Goal: Task Accomplishment & Management: Use online tool/utility

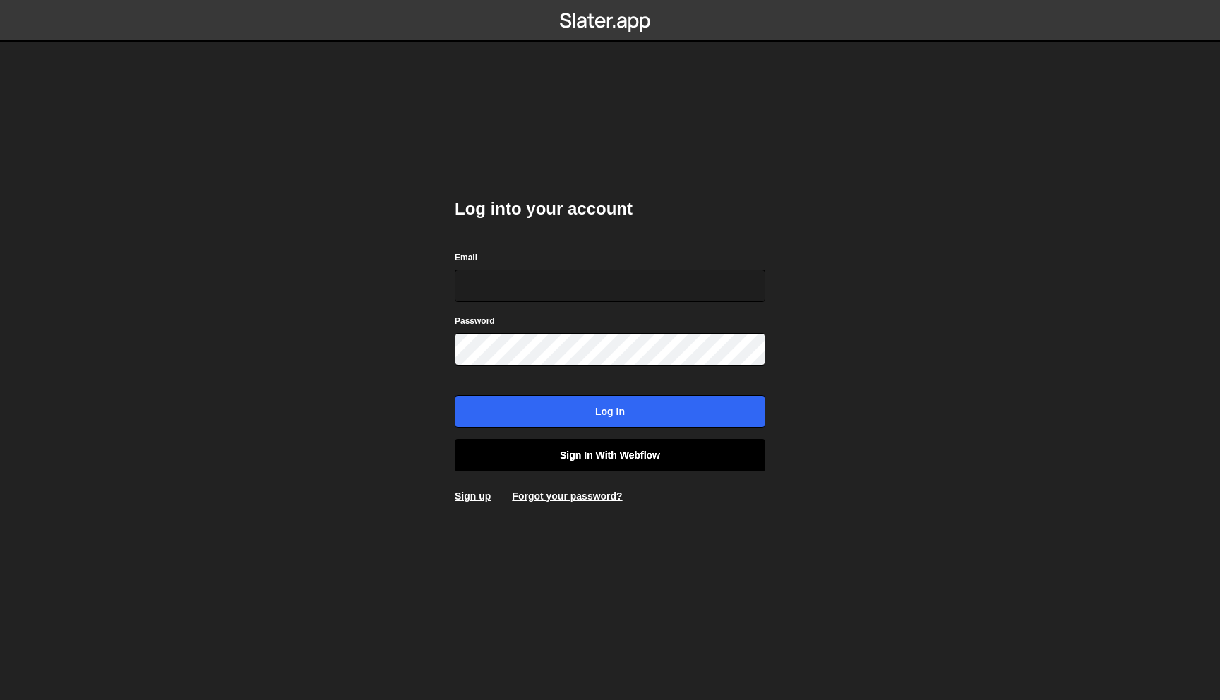
click at [660, 465] on link "Sign in with Webflow" at bounding box center [610, 455] width 311 height 32
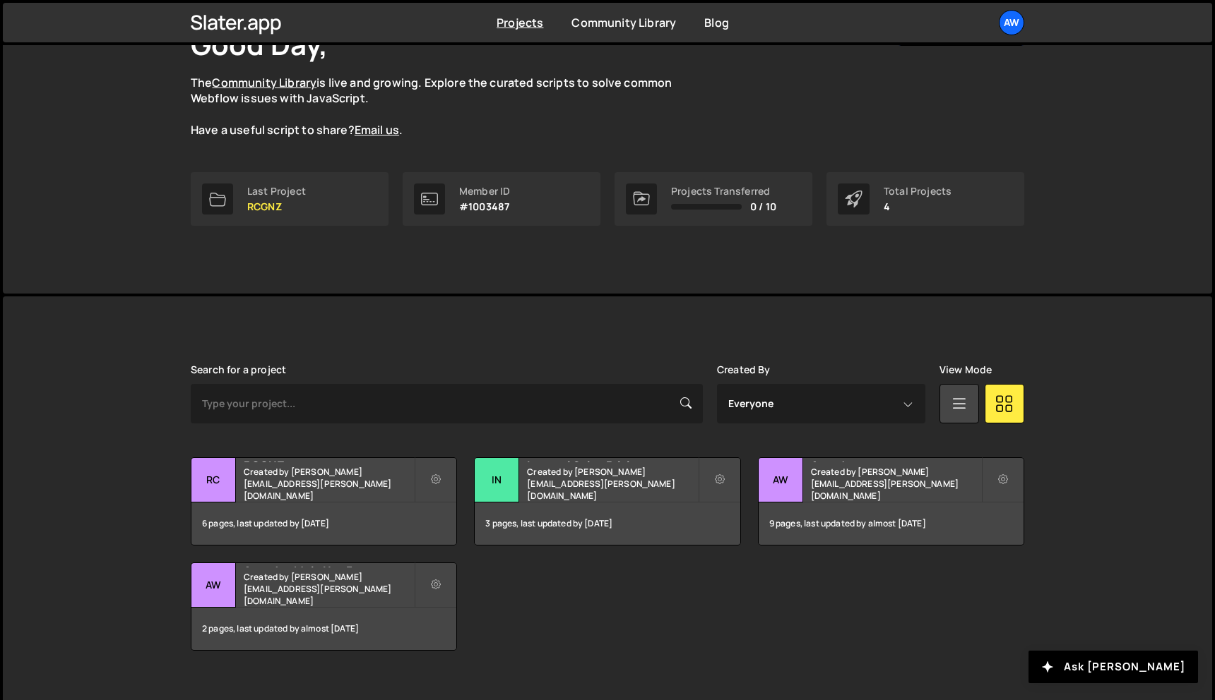
scroll to position [107, 0]
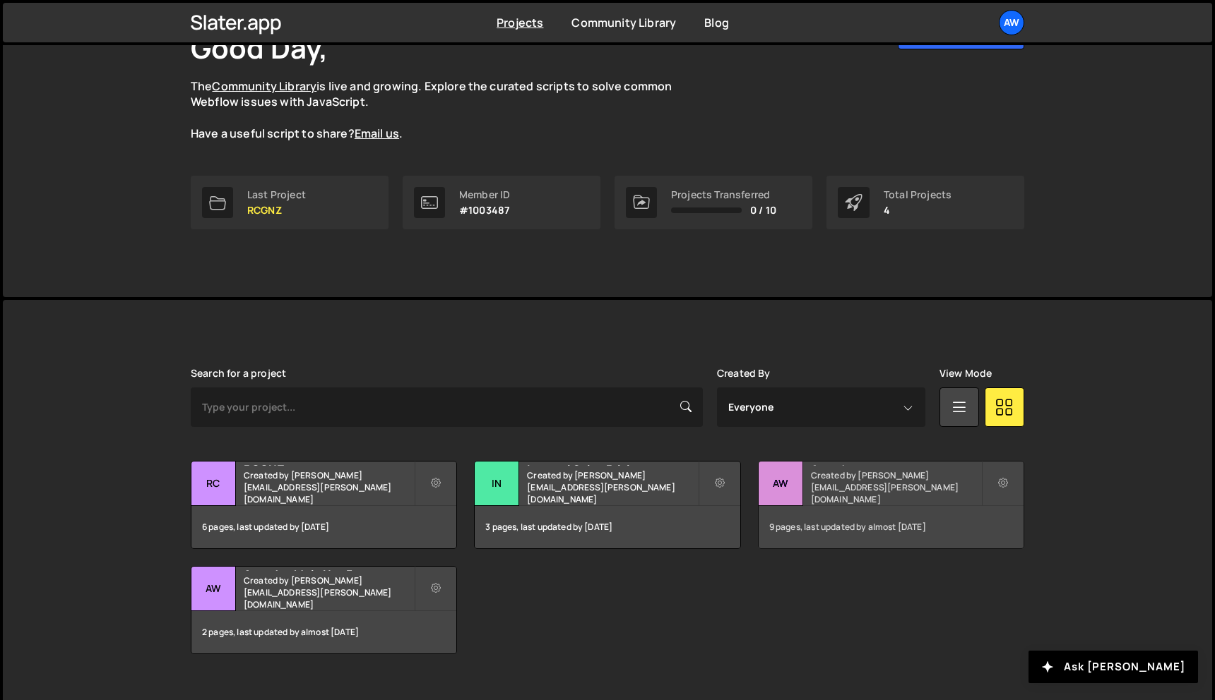
click at [843, 485] on div "Awardco Created by michael.lee@awardco.com" at bounding box center [890, 484] width 265 height 44
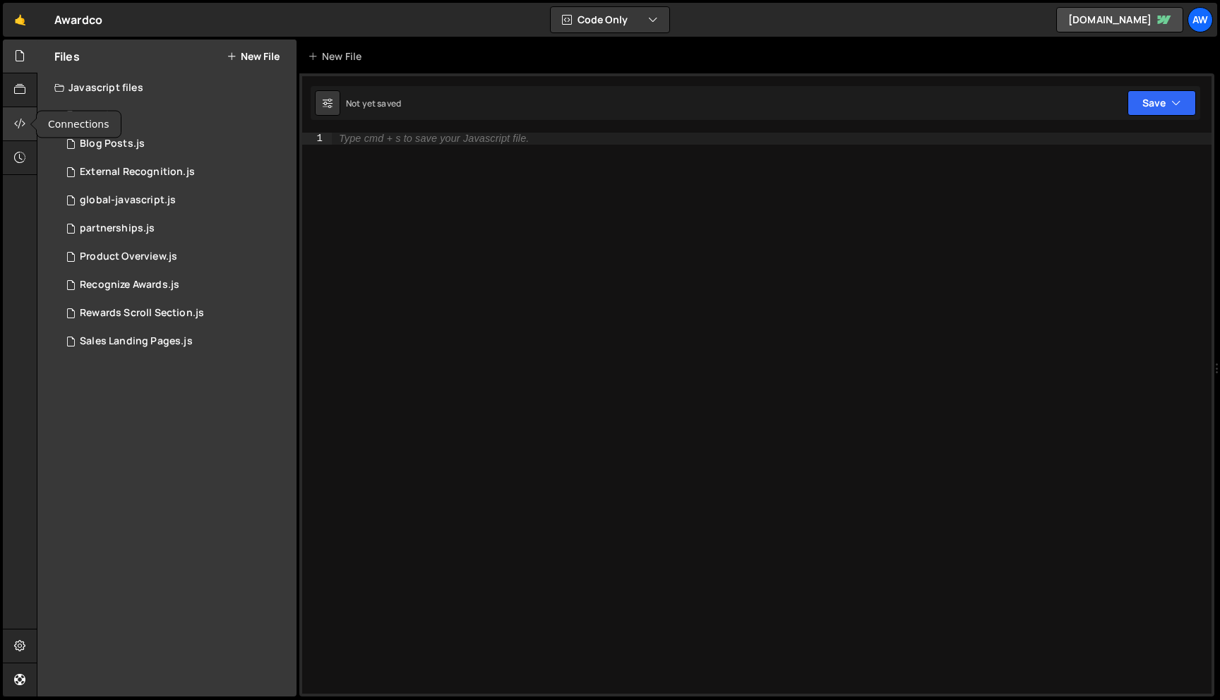
click at [22, 124] on icon at bounding box center [19, 124] width 11 height 16
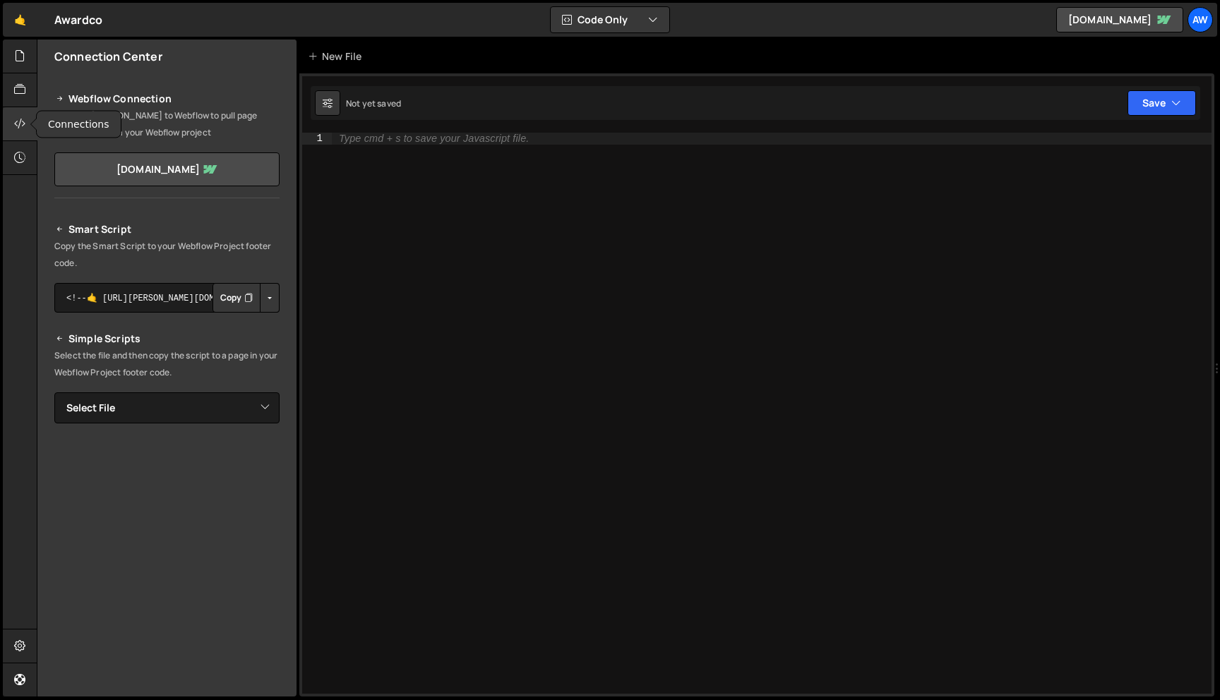
click at [22, 124] on icon at bounding box center [19, 124] width 11 height 16
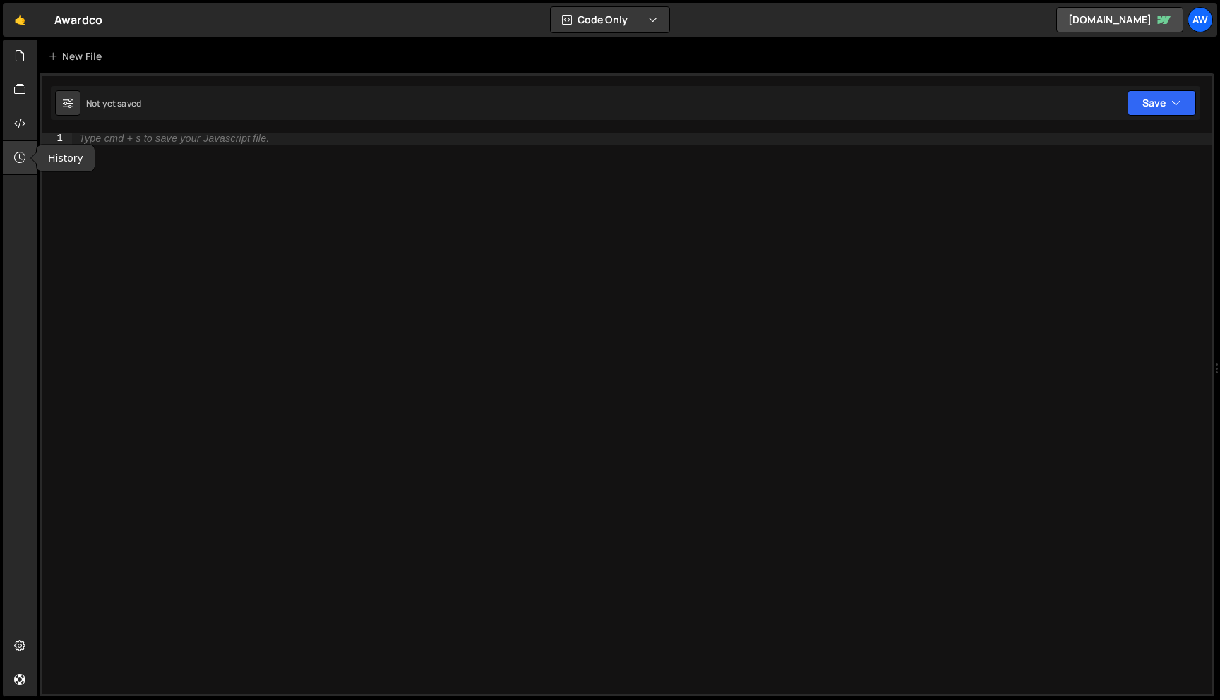
click at [20, 160] on icon at bounding box center [19, 158] width 11 height 16
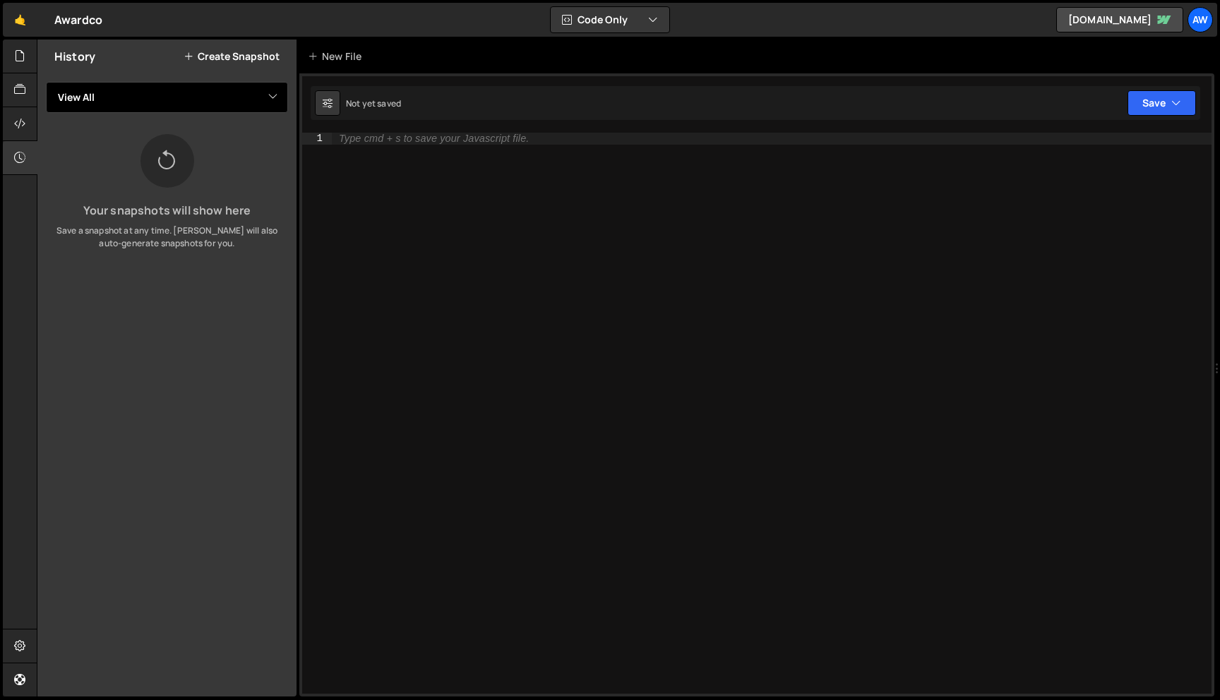
click at [254, 96] on select "View All apay Blog Posts External Recognition global-javascript partnerships Pr…" at bounding box center [167, 97] width 242 height 31
select select "9585"
click at [46, 82] on select "View All apay Blog Posts External Recognition global-javascript partnerships Pr…" at bounding box center [167, 97] width 242 height 31
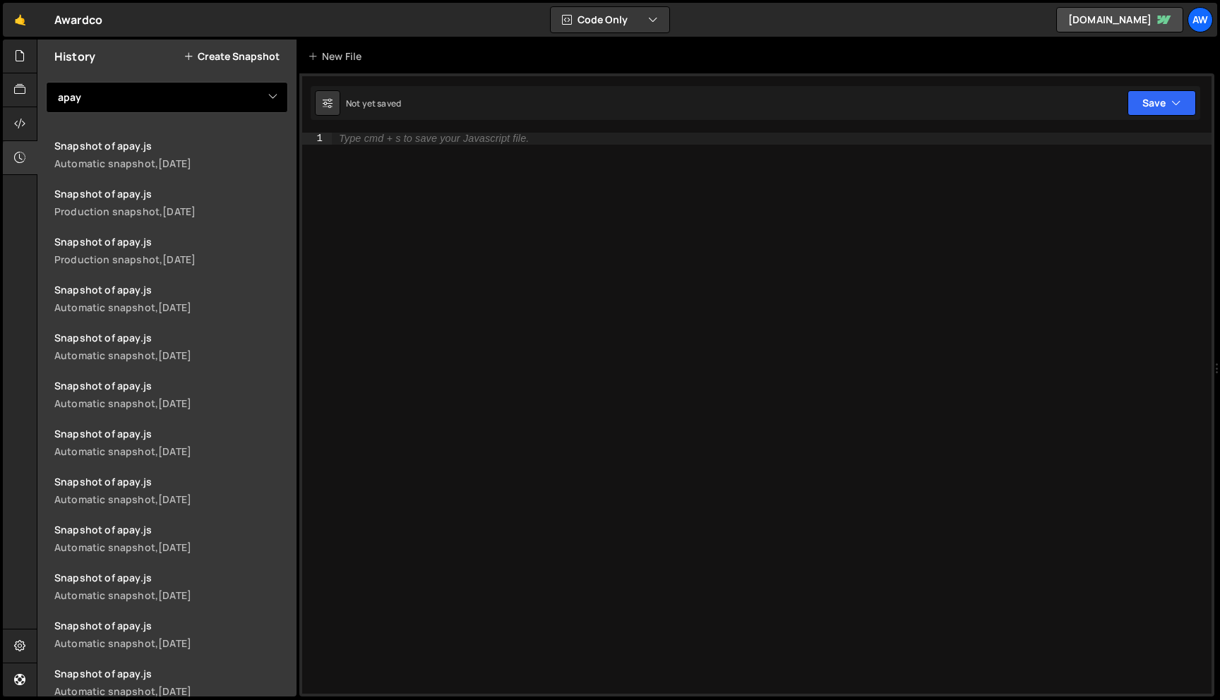
click at [256, 100] on select "View All apay Blog Posts External Recognition global-javascript partnerships Pr…" at bounding box center [167, 97] width 242 height 31
select select
click at [46, 82] on select "View All apay Blog Posts External Recognition global-javascript partnerships Pr…" at bounding box center [167, 97] width 242 height 31
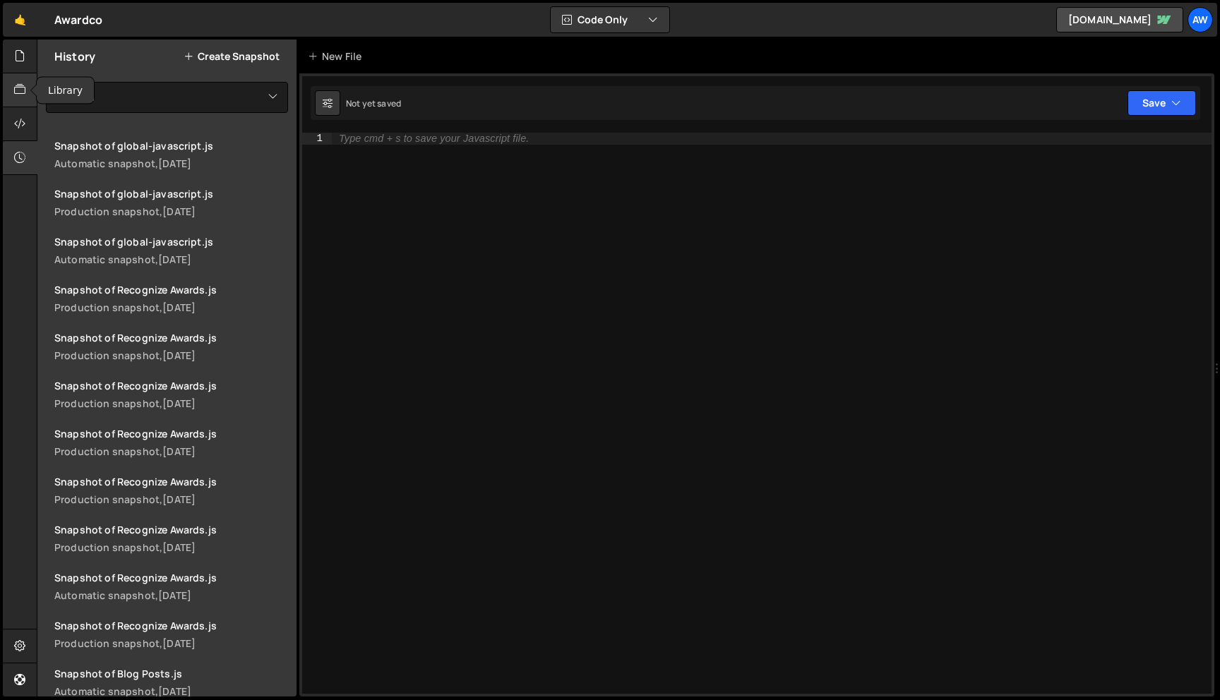
click at [18, 94] on icon at bounding box center [19, 90] width 11 height 16
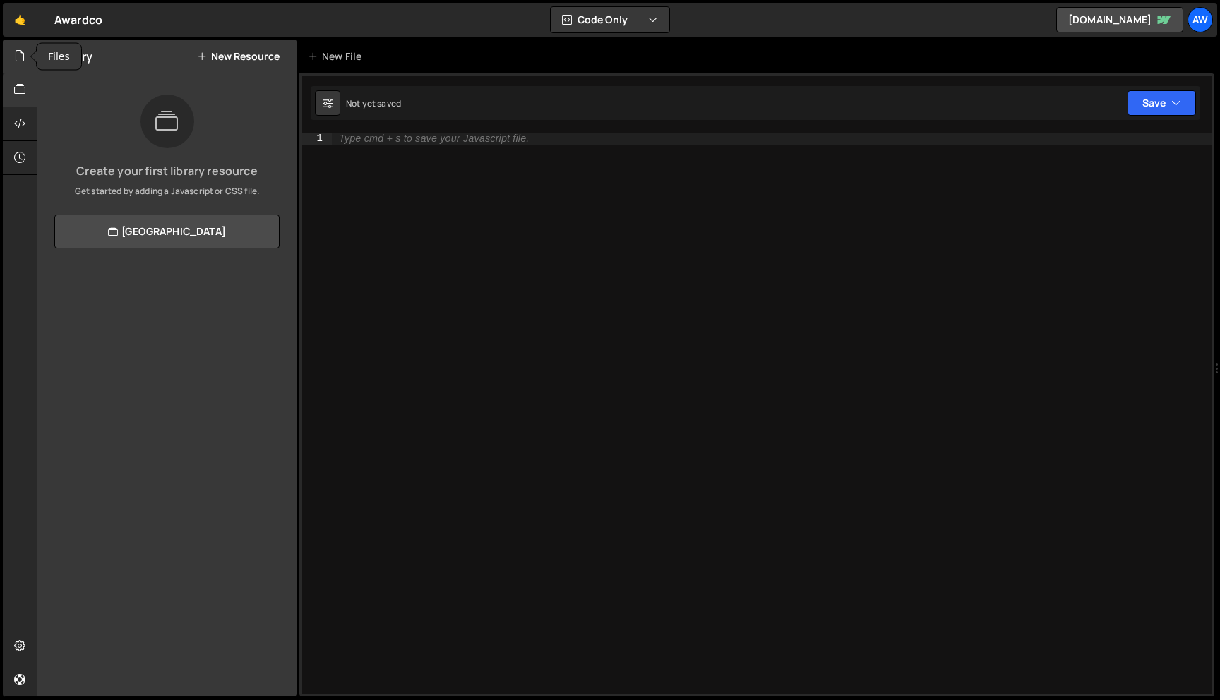
click at [16, 59] on icon at bounding box center [19, 56] width 11 height 16
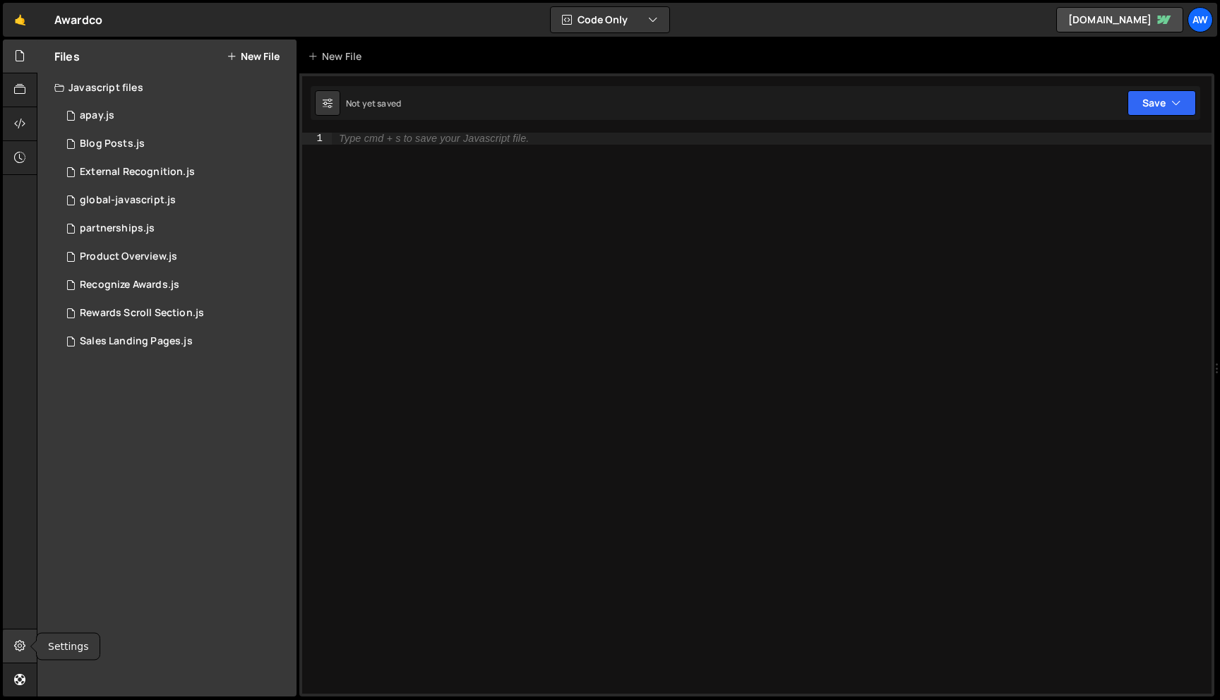
click at [23, 643] on icon at bounding box center [19, 646] width 11 height 16
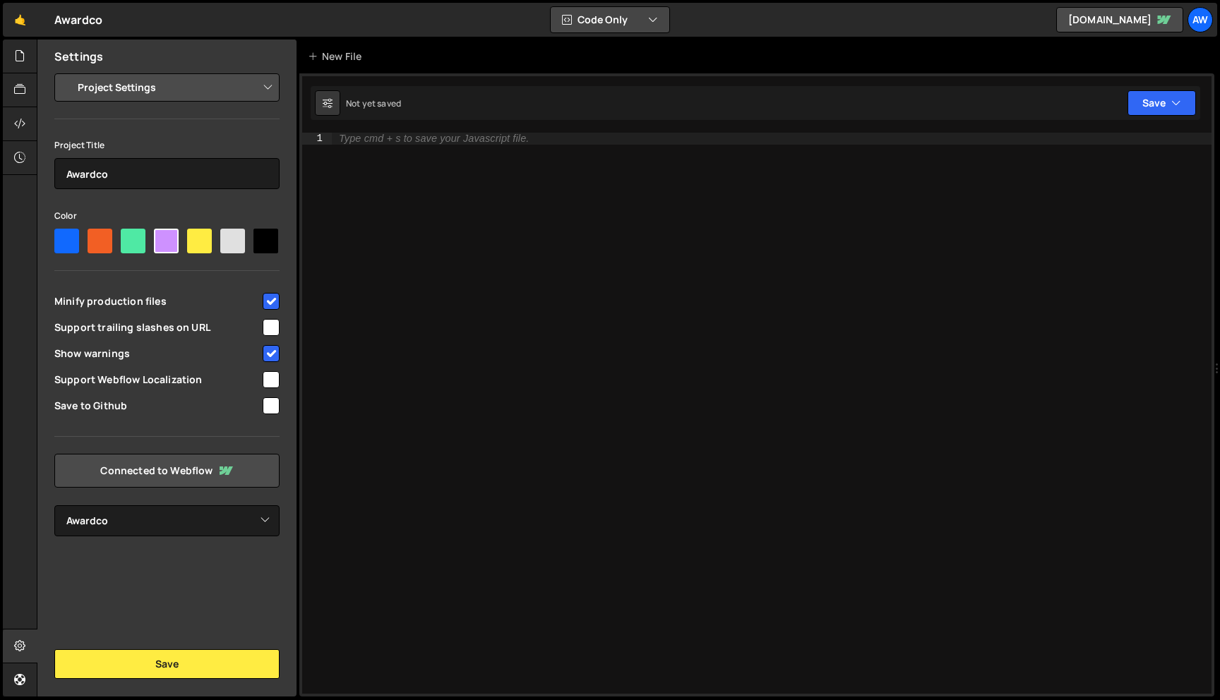
click at [647, 20] on button "Code Only" at bounding box center [610, 19] width 119 height 25
click at [642, 76] on button "Code + Tools" at bounding box center [611, 76] width 119 height 25
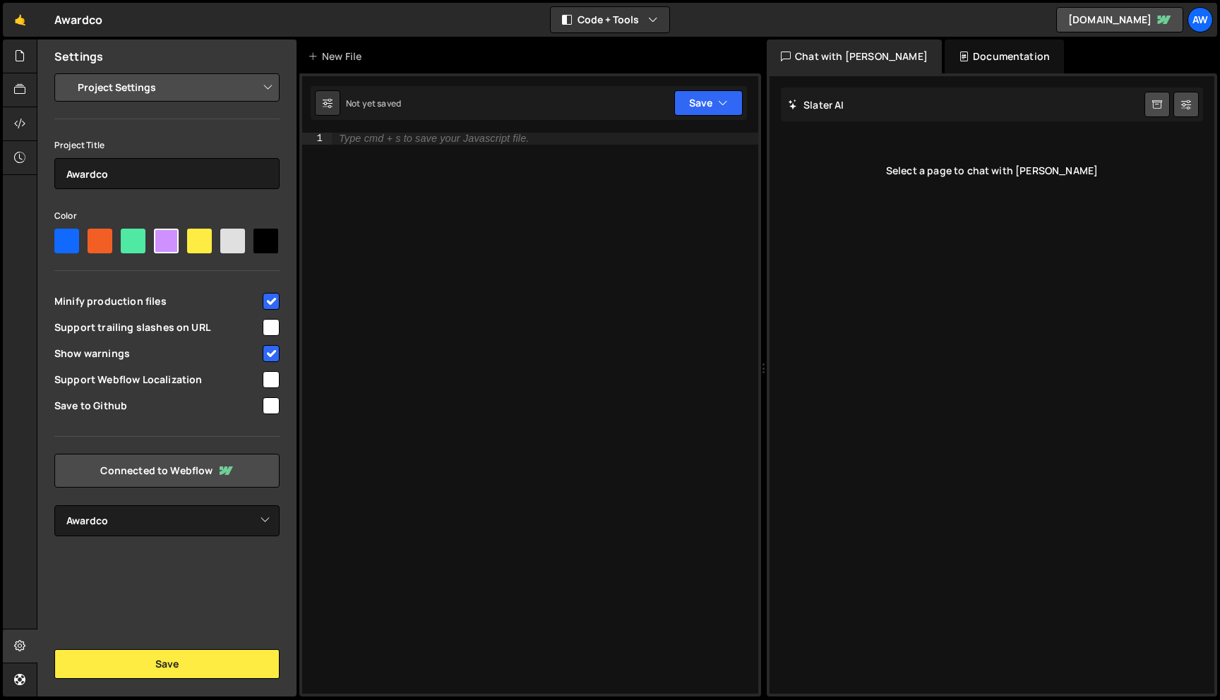
click at [953, 59] on div "Documentation" at bounding box center [1004, 57] width 119 height 34
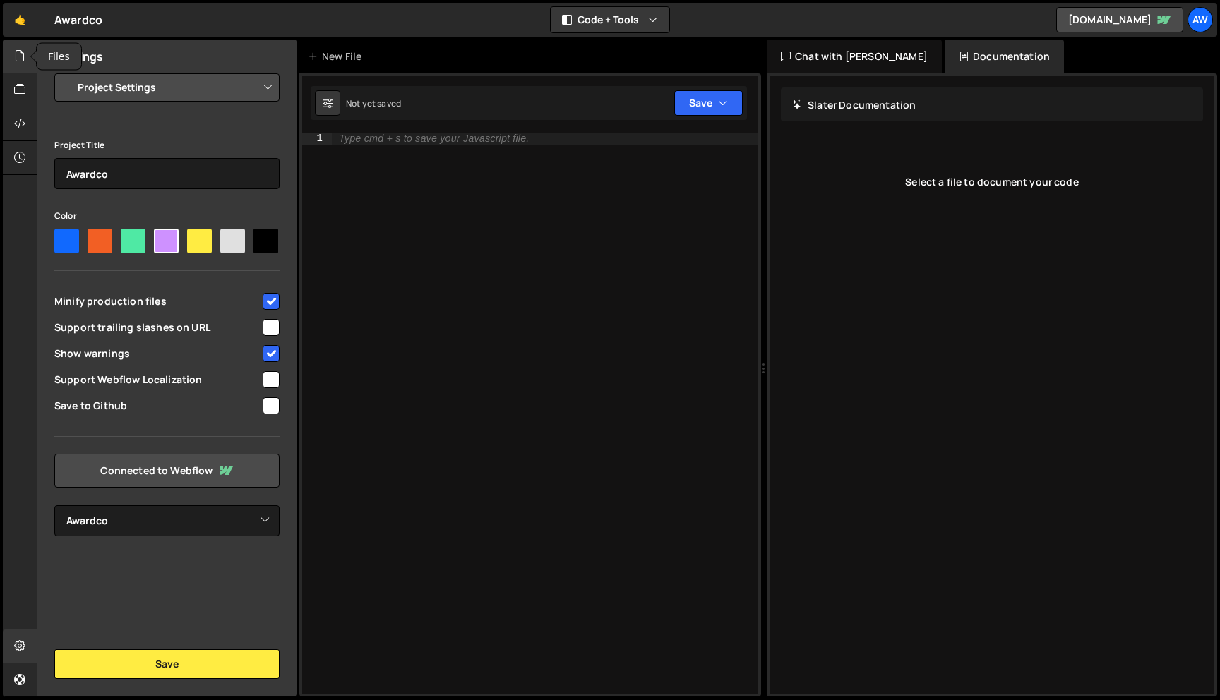
click at [22, 54] on icon at bounding box center [19, 56] width 11 height 16
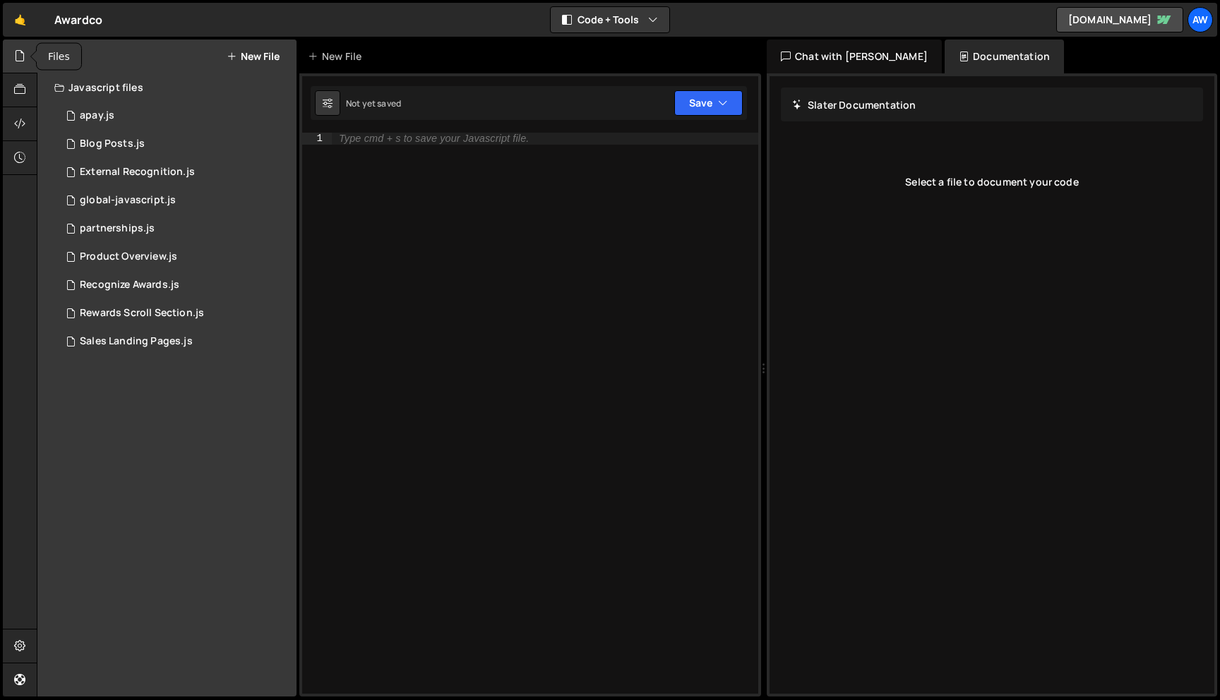
click at [22, 54] on icon at bounding box center [19, 56] width 11 height 16
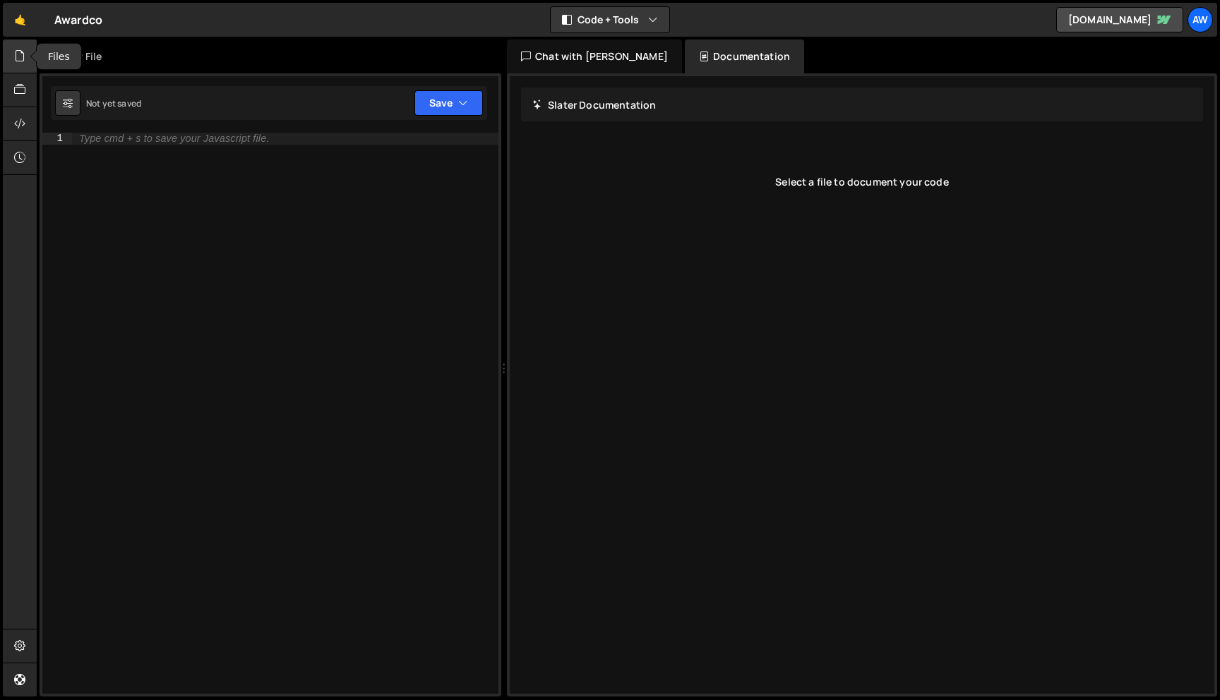
click at [22, 54] on icon at bounding box center [19, 56] width 11 height 16
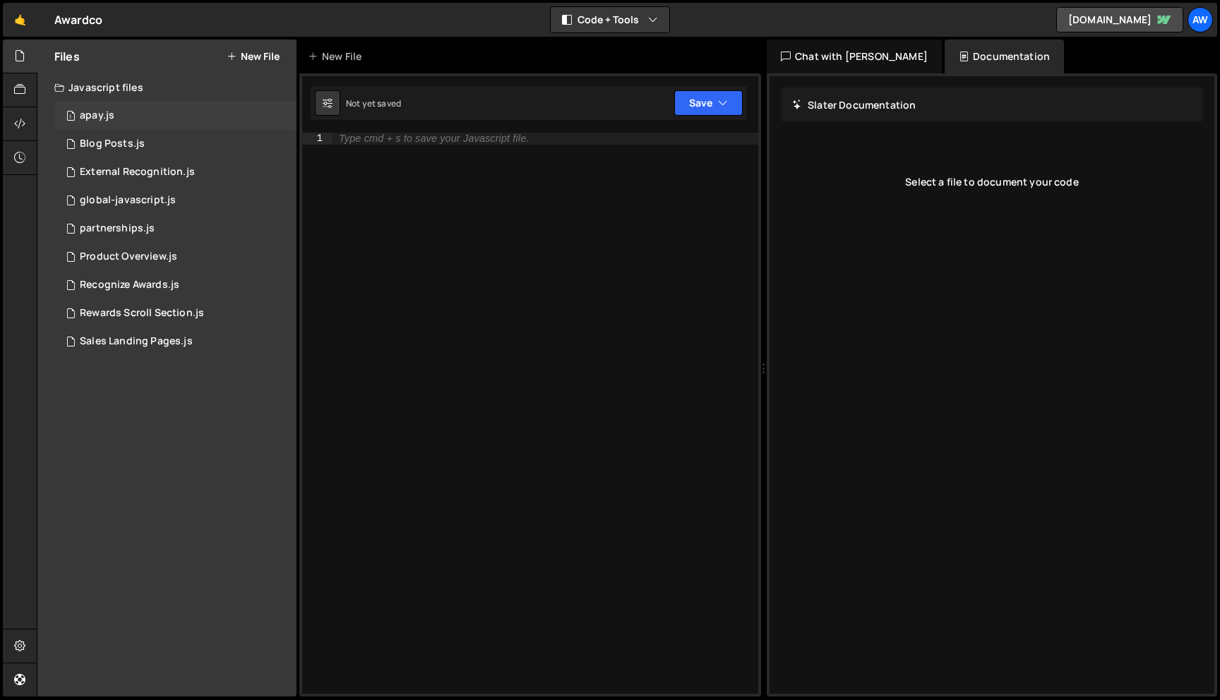
click at [255, 111] on div "1 apay.js 0" at bounding box center [175, 116] width 242 height 28
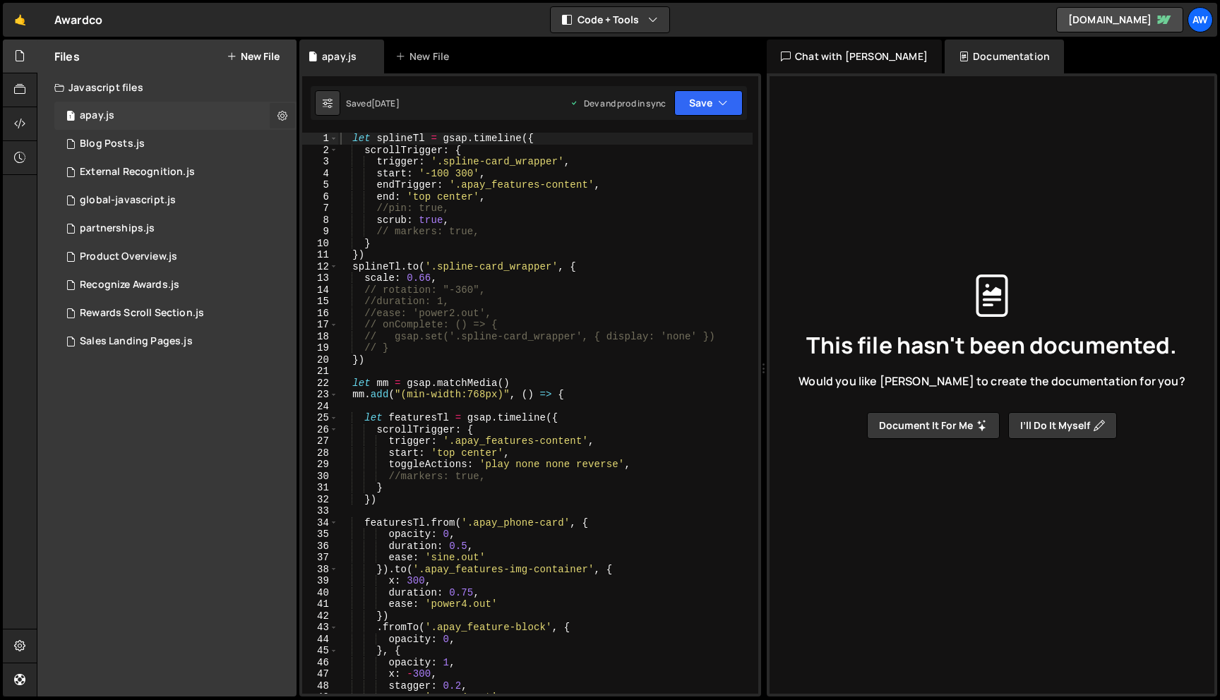
click at [284, 114] on icon at bounding box center [283, 115] width 10 height 13
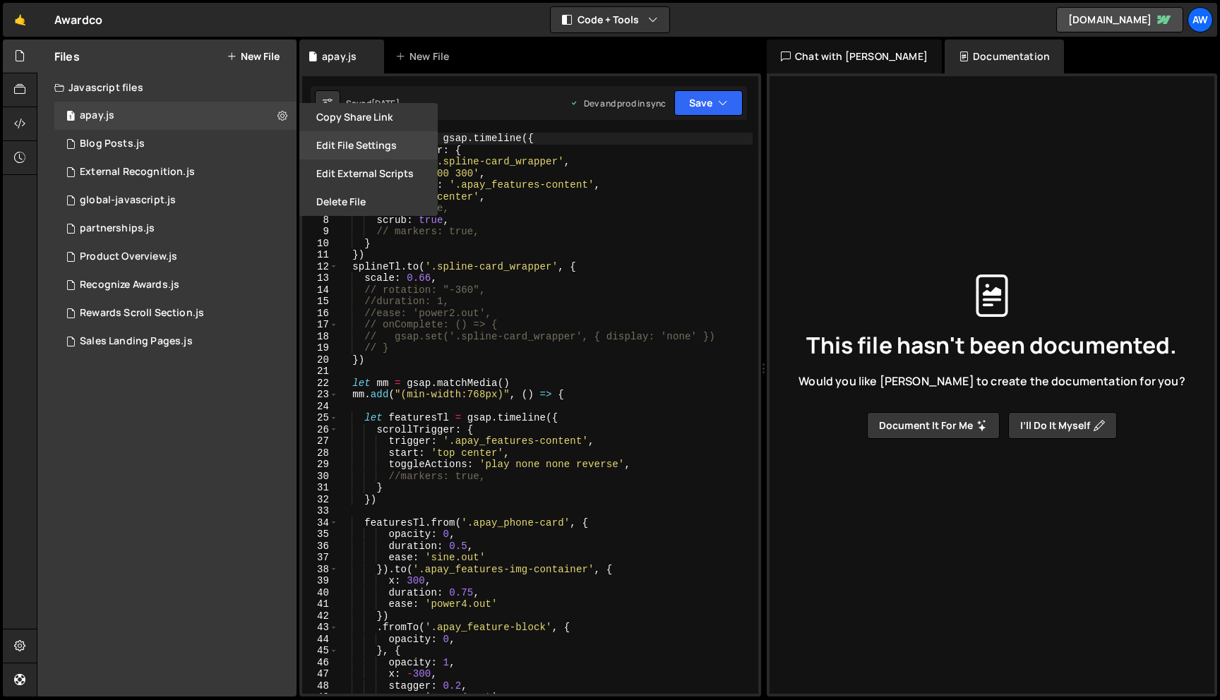
click at [364, 144] on button "Edit File Settings" at bounding box center [368, 145] width 138 height 28
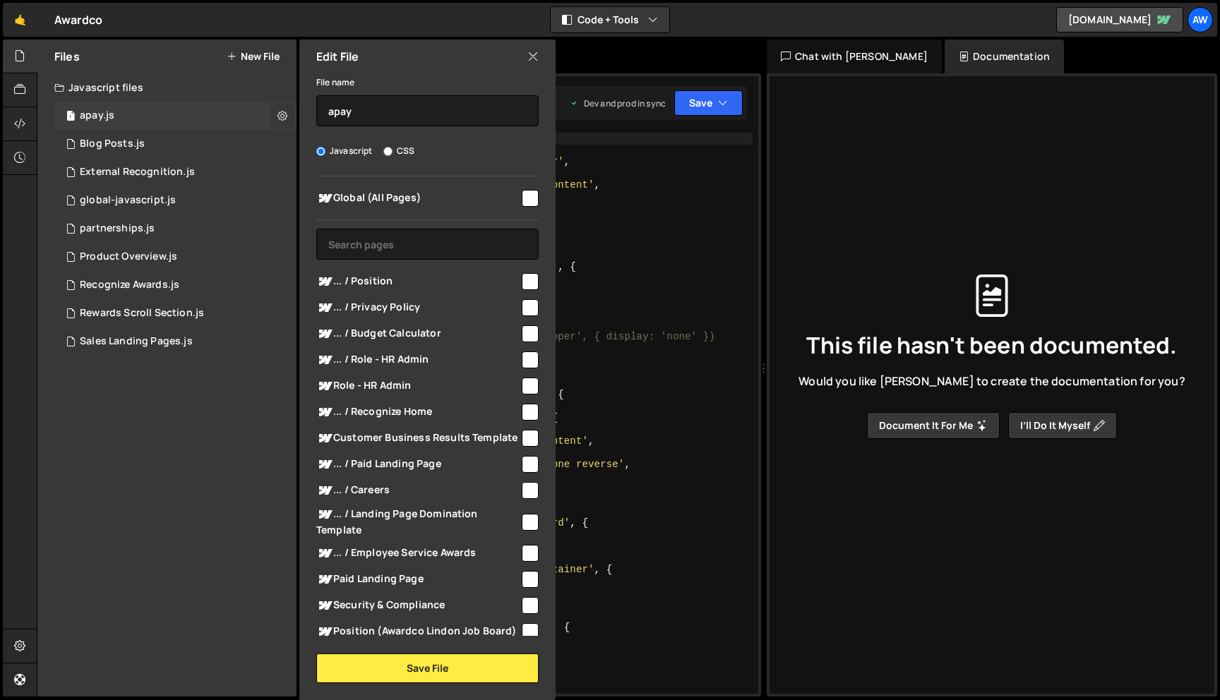
click at [276, 114] on button at bounding box center [282, 115] width 25 height 25
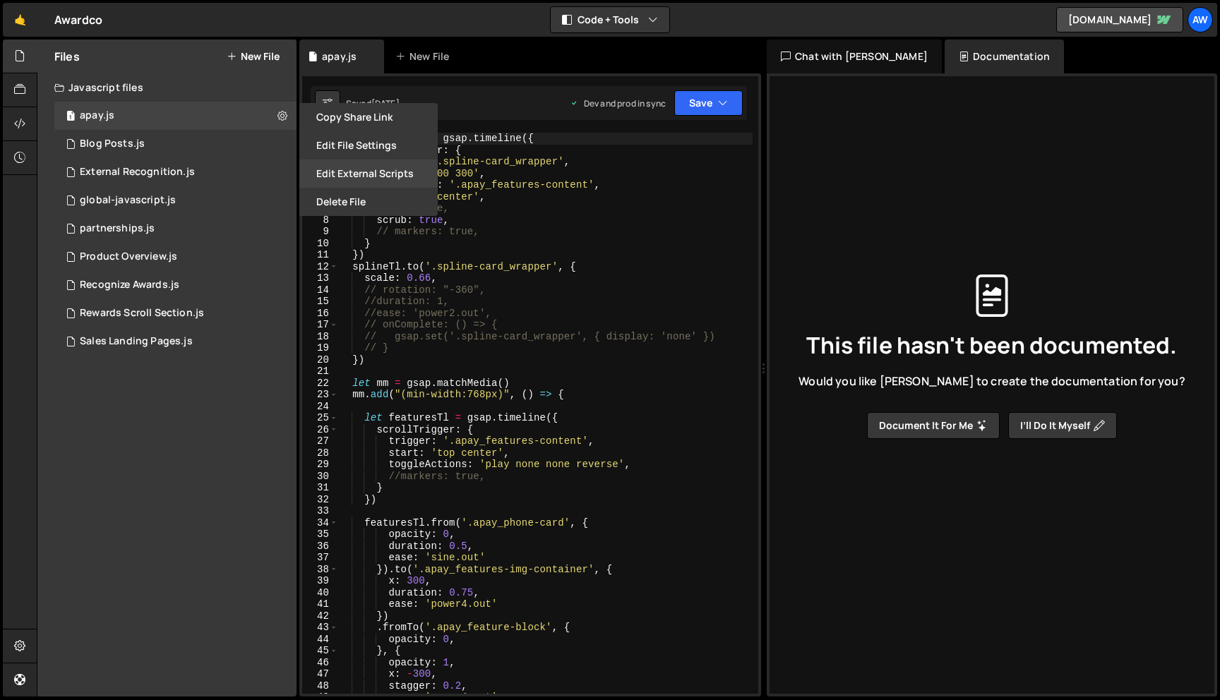
click at [371, 169] on button "Edit External Scripts" at bounding box center [368, 174] width 138 height 28
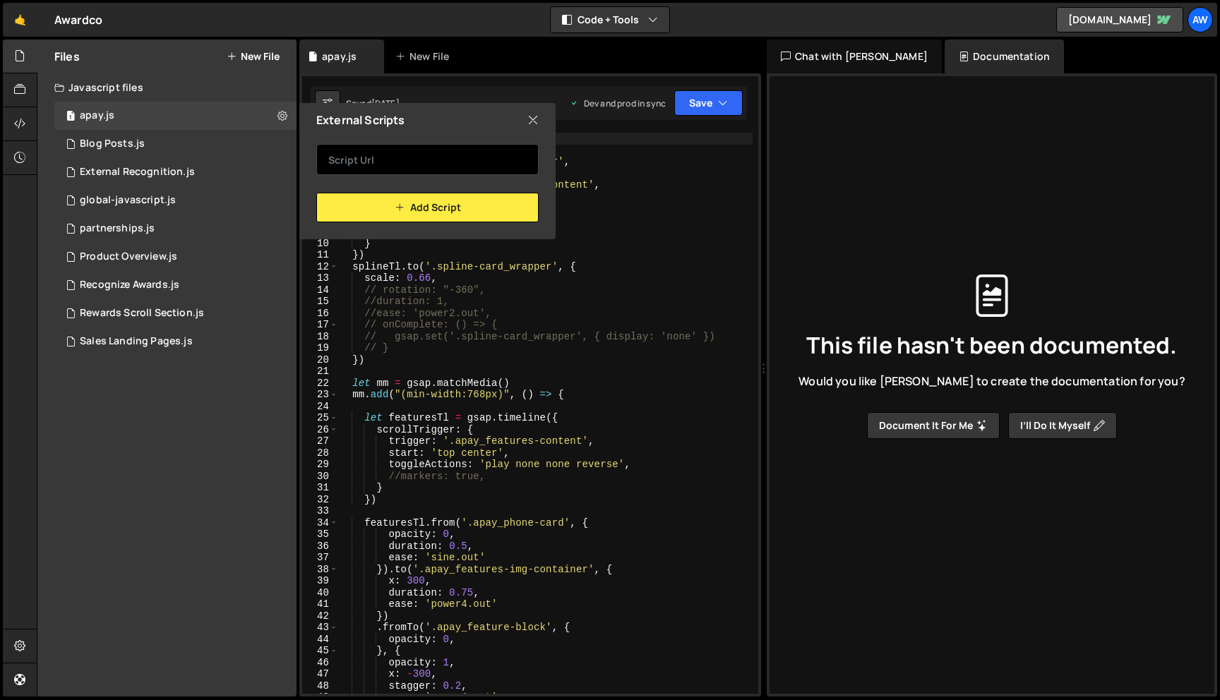
click at [348, 166] on input "text" at bounding box center [427, 159] width 222 height 31
click at [536, 125] on icon at bounding box center [532, 120] width 11 height 16
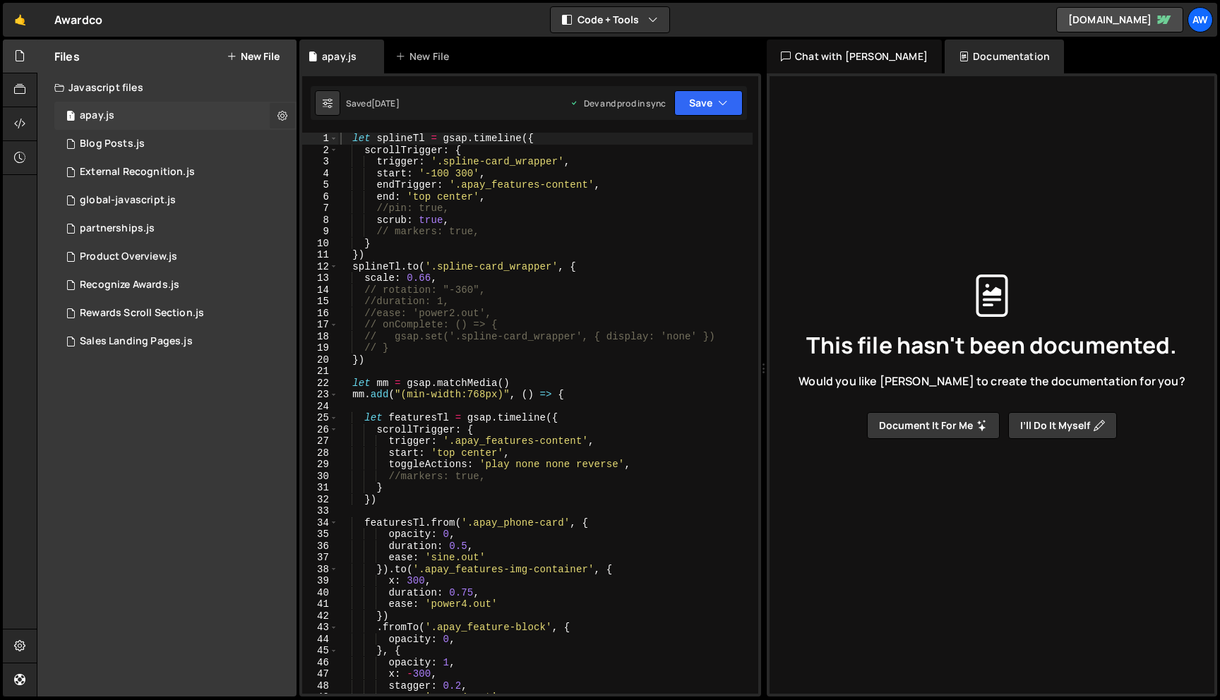
click at [281, 114] on icon at bounding box center [283, 115] width 10 height 13
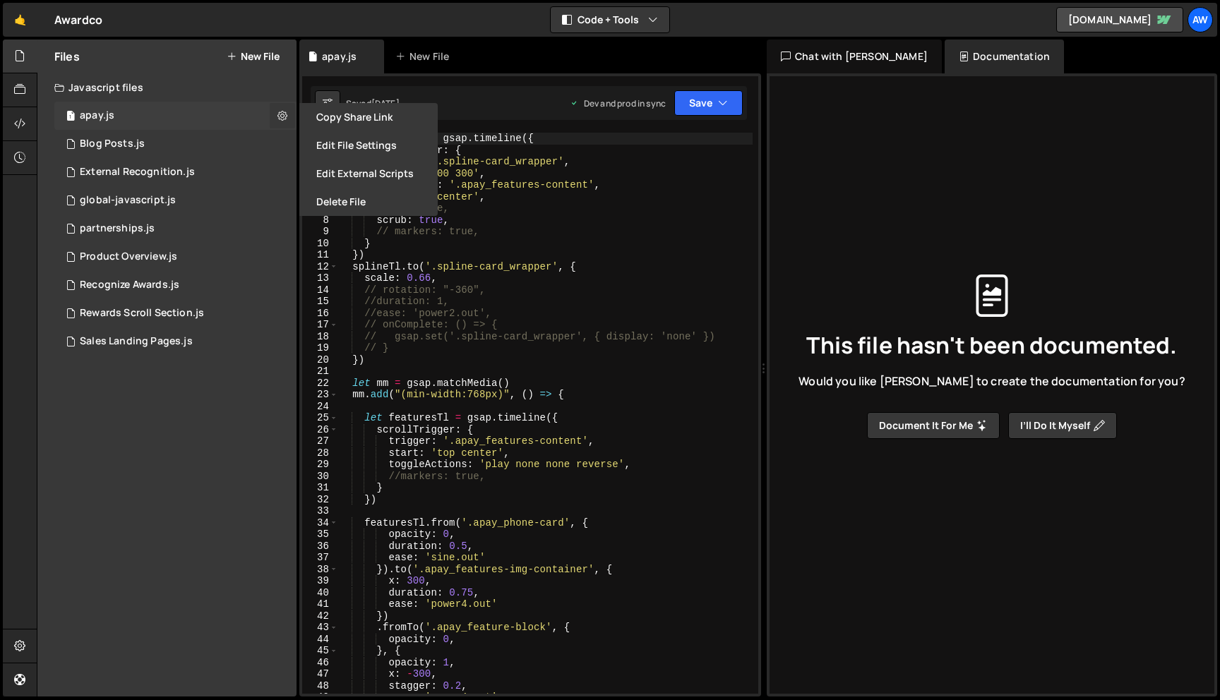
click at [281, 113] on icon at bounding box center [283, 115] width 10 height 13
click at [214, 513] on div "Files New File Javascript files 1 apay.js 0 1 Blog Posts.js 0 1 External Recogn…" at bounding box center [166, 368] width 259 height 657
click at [736, 105] on button "Save" at bounding box center [708, 102] width 68 height 25
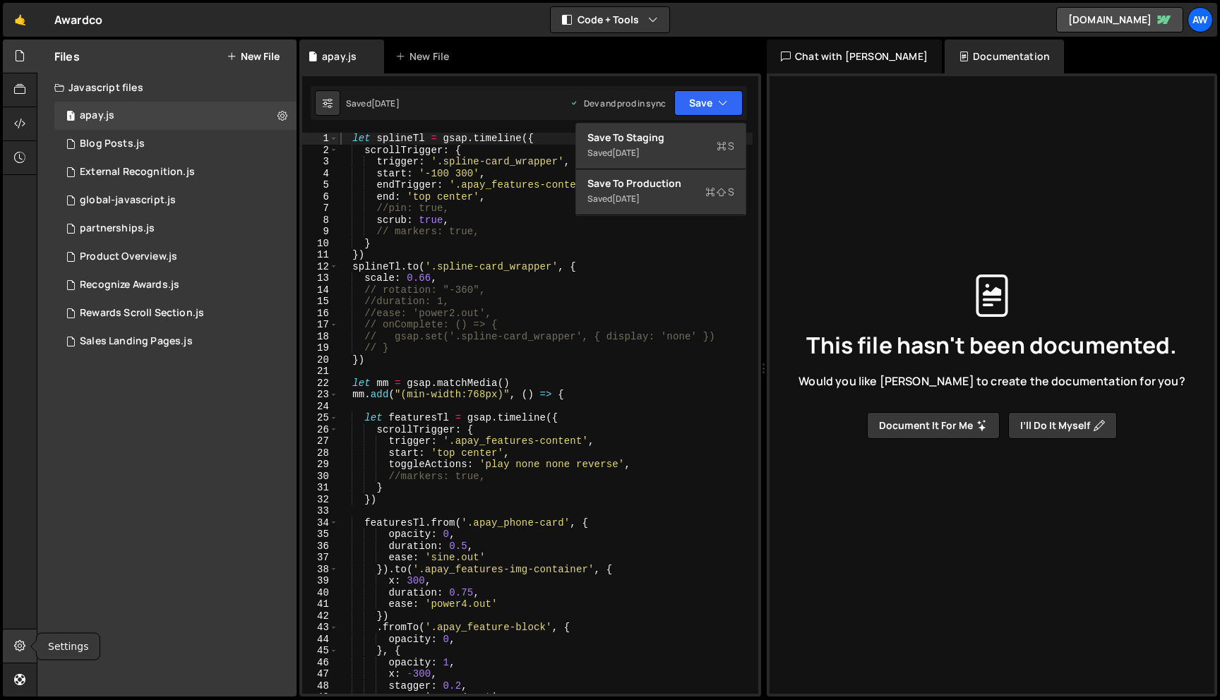
click at [13, 646] on div at bounding box center [20, 647] width 35 height 34
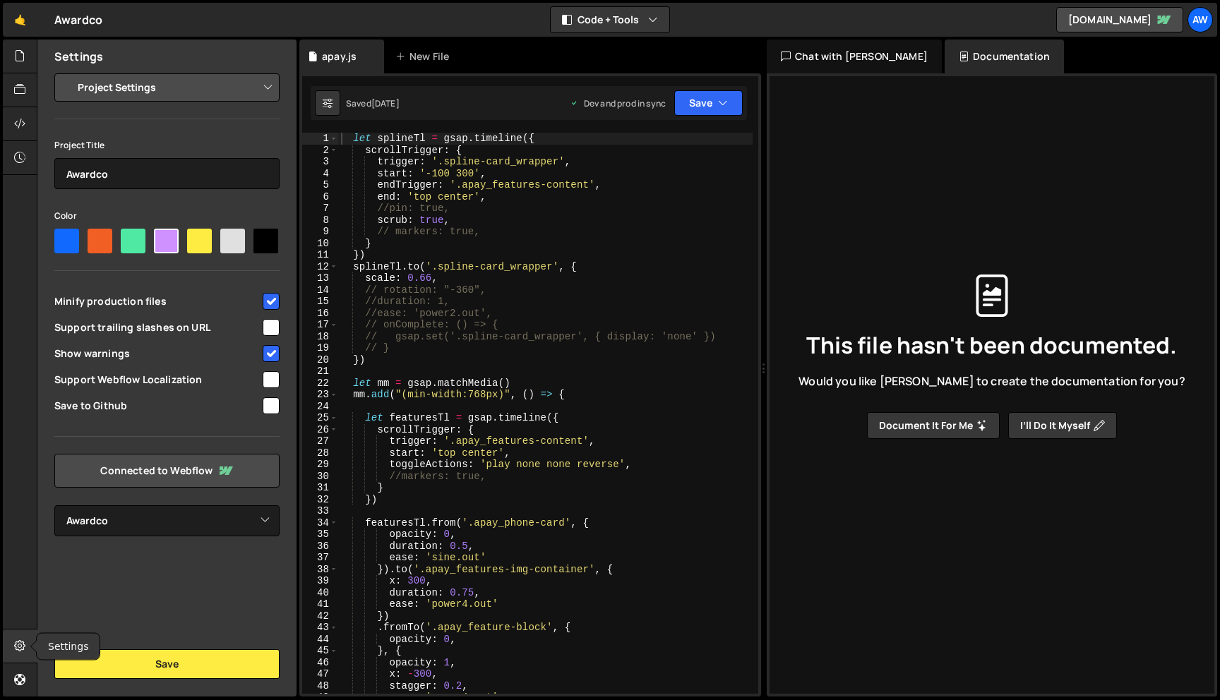
click at [13, 646] on div at bounding box center [20, 647] width 35 height 34
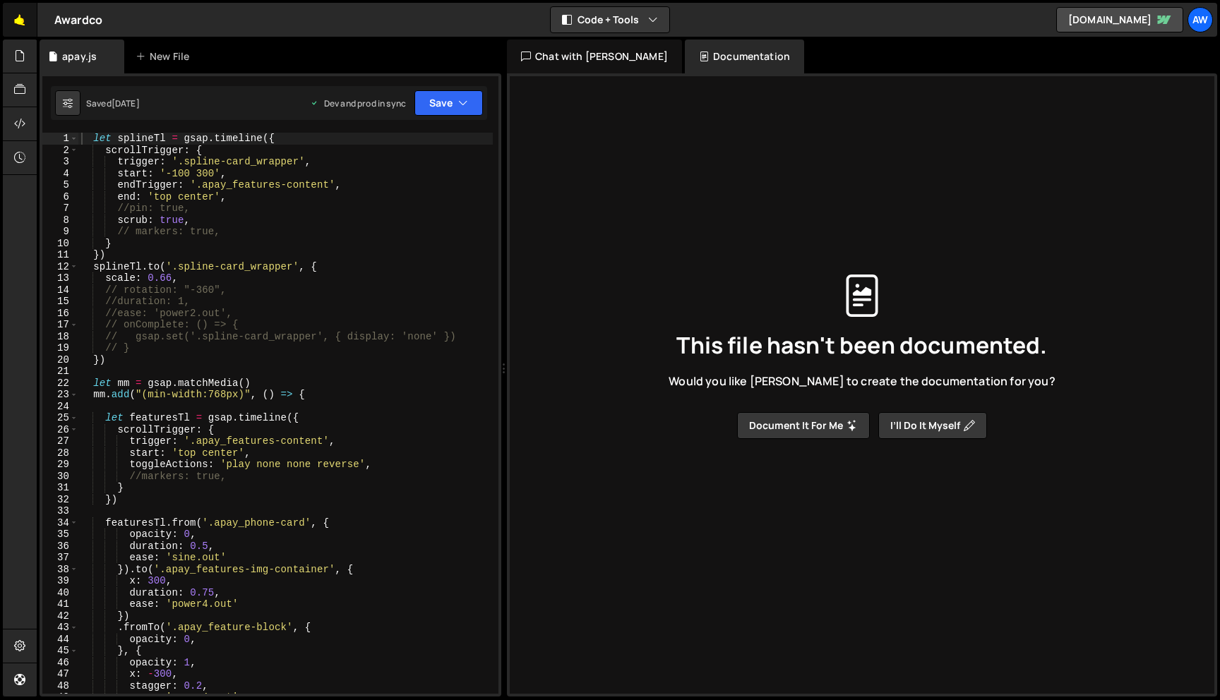
click at [25, 17] on link "🤙" at bounding box center [20, 20] width 35 height 34
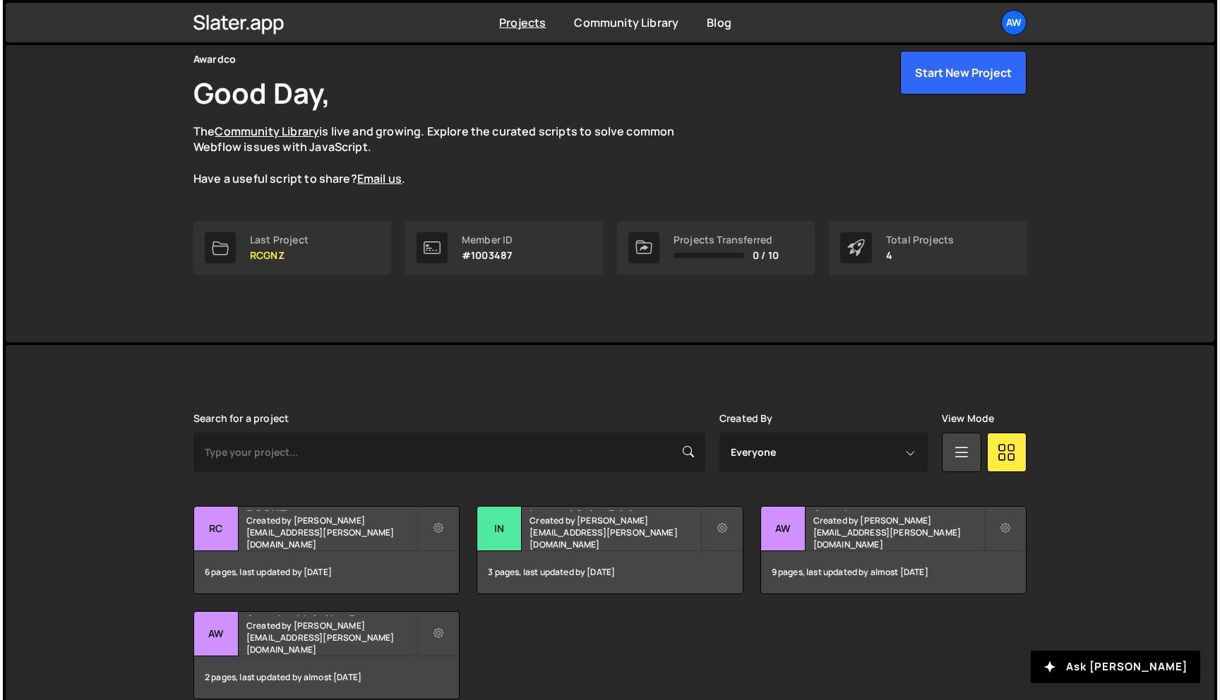
scroll to position [28, 0]
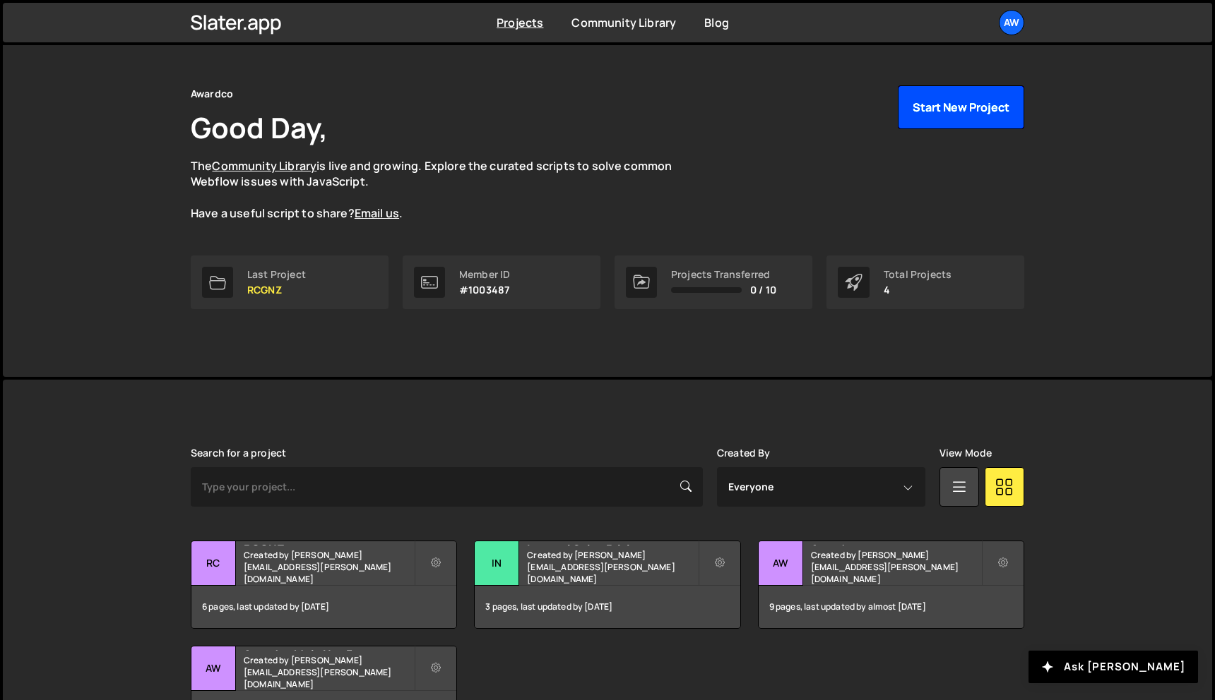
click at [958, 102] on button "Start New Project" at bounding box center [961, 107] width 126 height 44
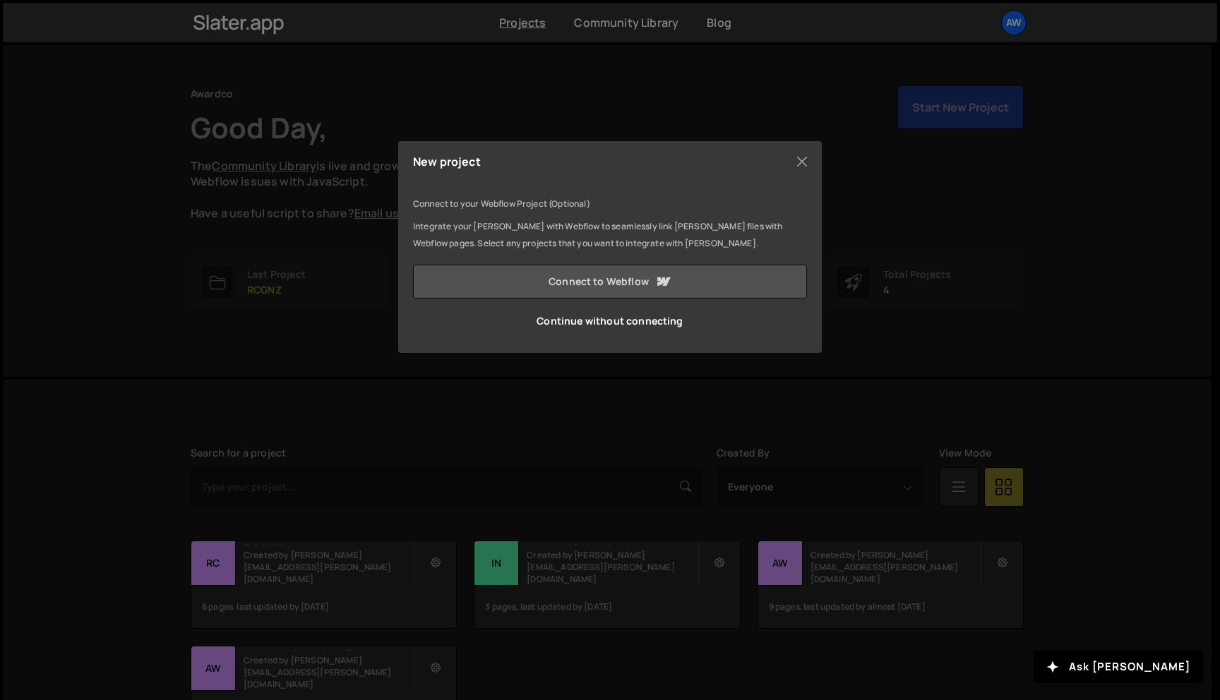
click at [609, 282] on link "Connect to Webflow" at bounding box center [610, 282] width 394 height 34
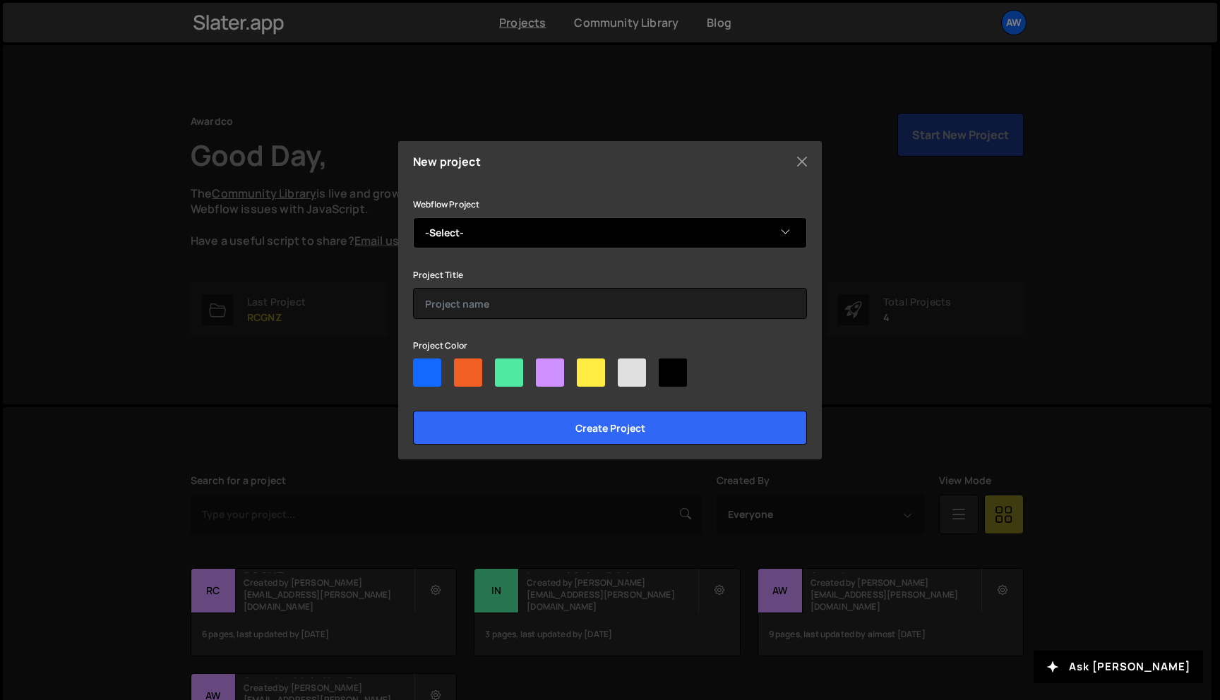
click at [590, 234] on select "-Select- Awardco Company Website" at bounding box center [610, 232] width 394 height 31
select select "6809c7073641f7a4861d5cc1"
click at [413, 217] on select "-Select- Awardco Company Website" at bounding box center [610, 232] width 394 height 31
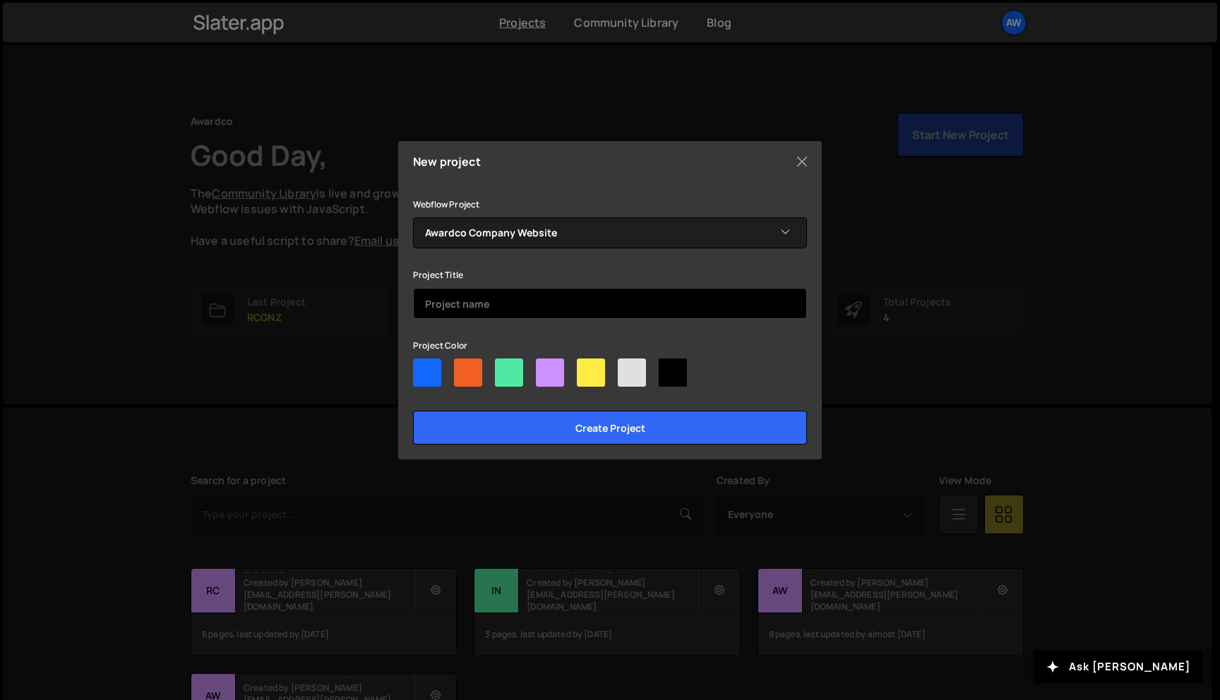
click at [559, 307] on input "text" at bounding box center [610, 303] width 394 height 31
type input "Awardco Company Website"
click at [589, 372] on div at bounding box center [591, 373] width 28 height 28
click at [586, 368] on input"] "radio" at bounding box center [581, 363] width 9 height 9
radio input"] "true"
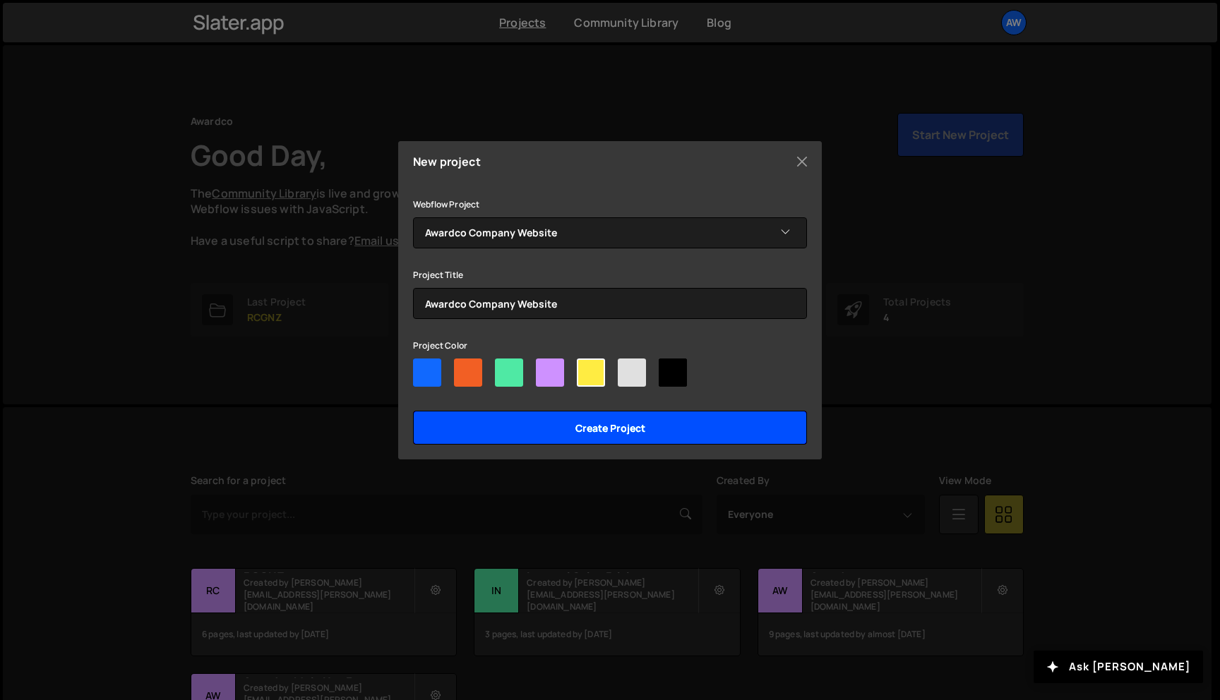
click at [602, 431] on input "Create project" at bounding box center [610, 428] width 394 height 34
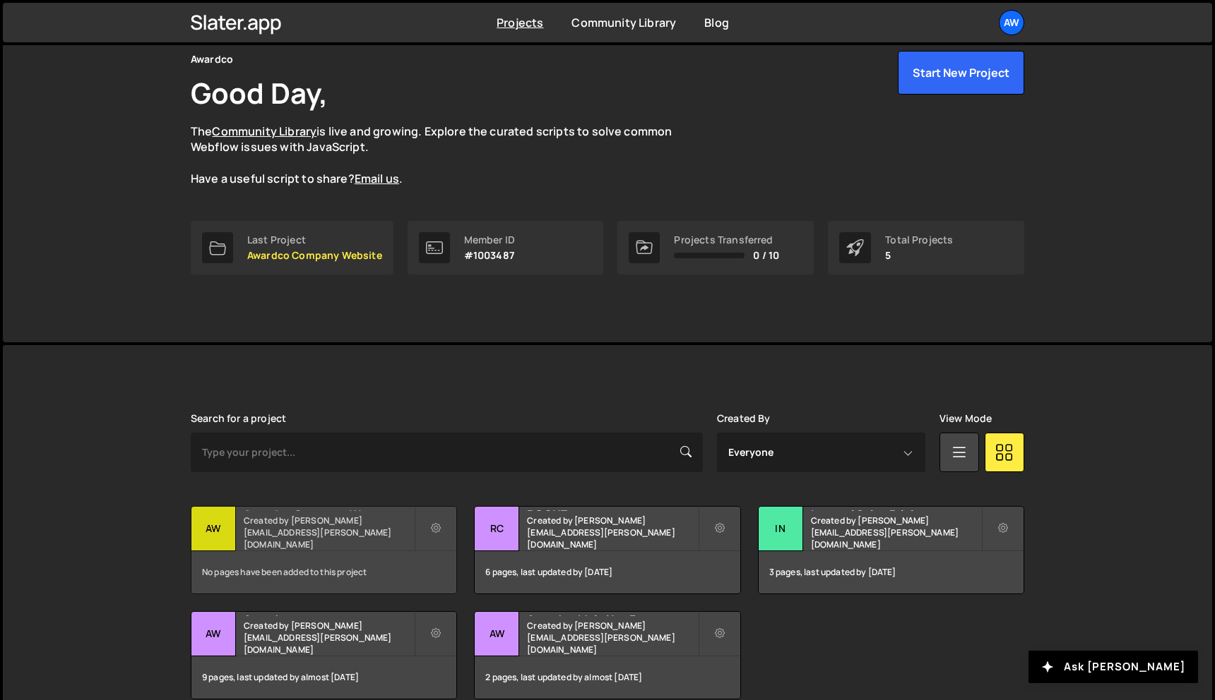
scroll to position [68, 0]
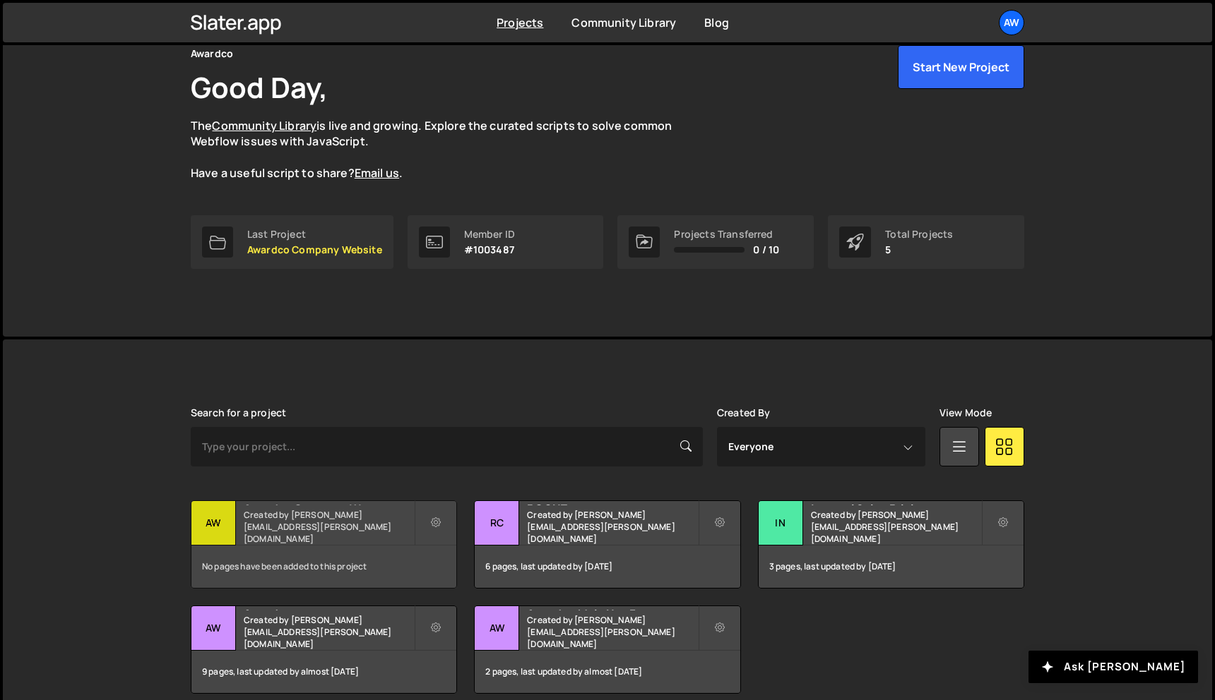
click at [305, 524] on div "Awardco Company Website Created by michael.lee@awardco.com" at bounding box center [323, 523] width 265 height 44
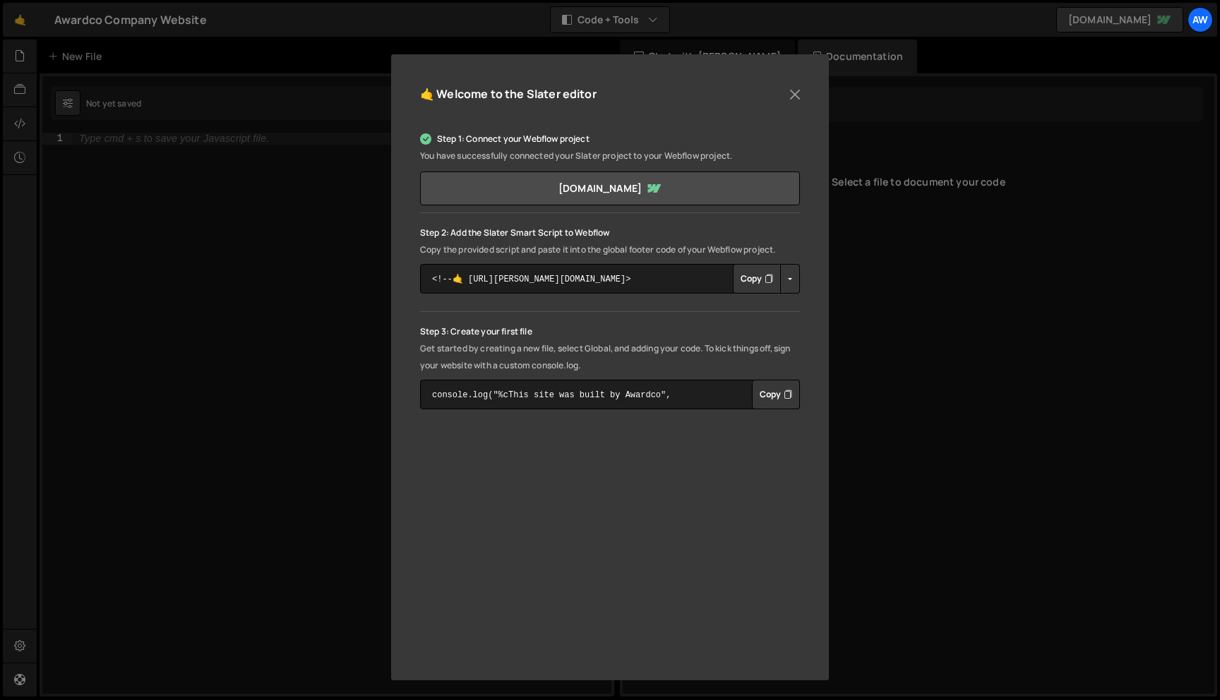
scroll to position [102, 0]
click at [794, 90] on button "Close" at bounding box center [795, 95] width 21 height 21
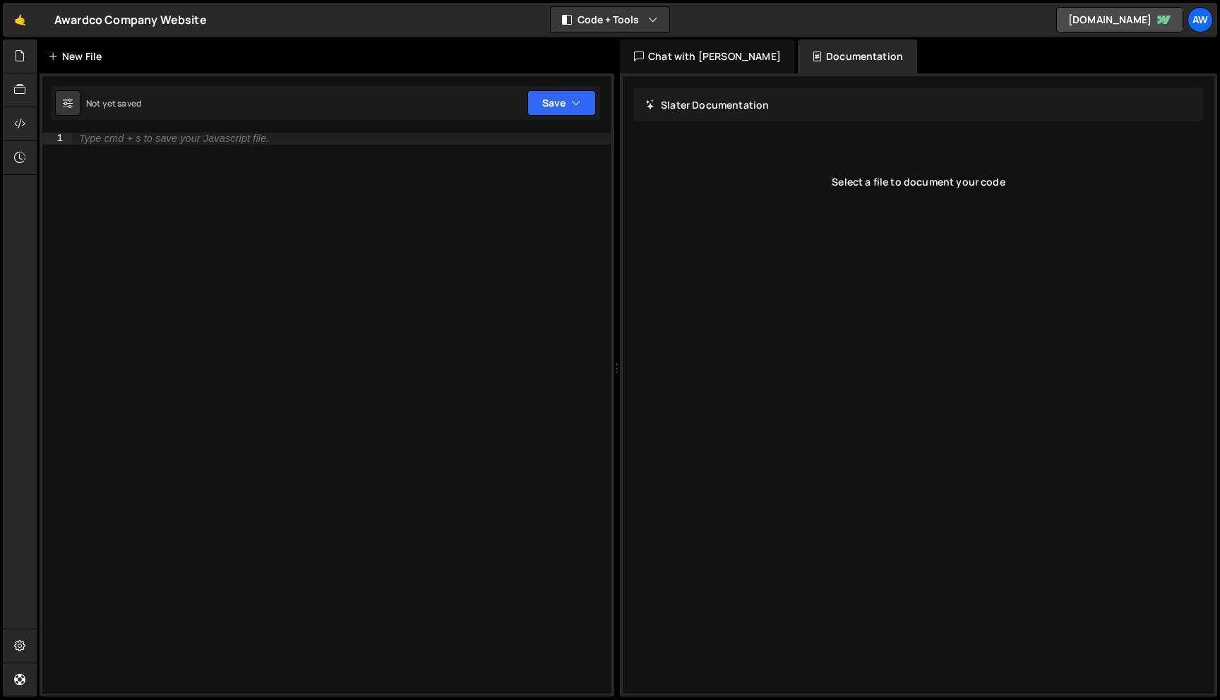
click at [80, 61] on div "New File" at bounding box center [77, 56] width 59 height 14
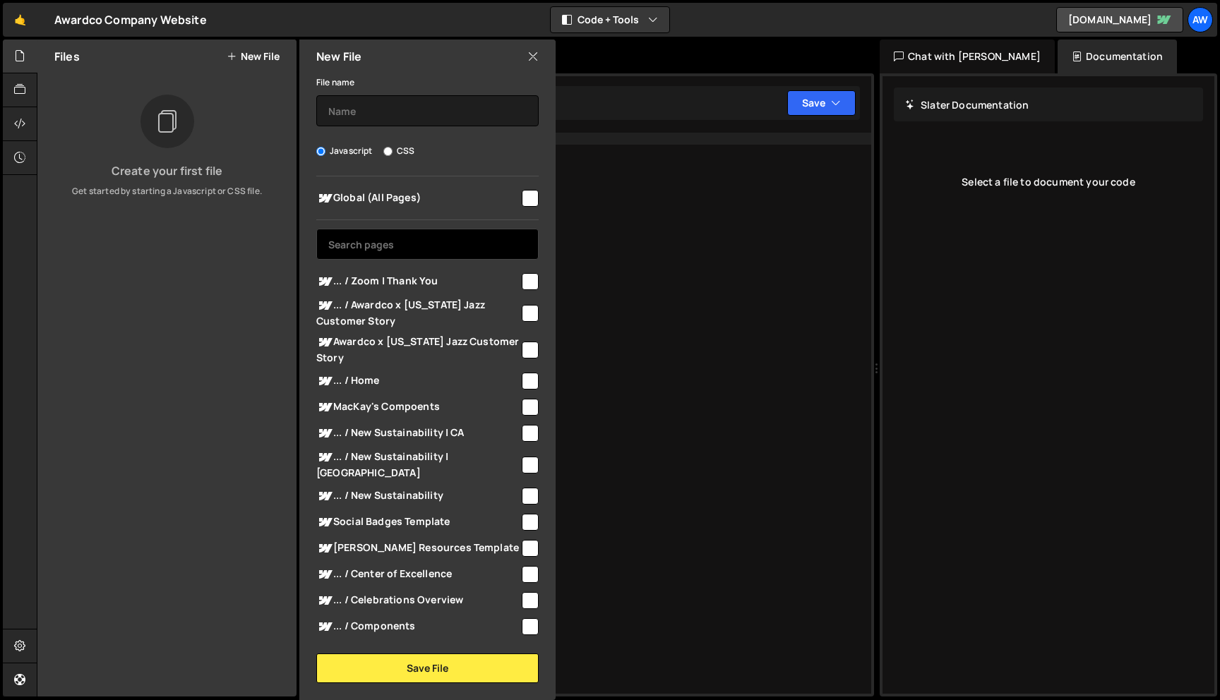
click at [446, 244] on input "text" at bounding box center [427, 244] width 222 height 31
click at [481, 305] on span "... / Awardco x [US_STATE] Jazz Customer Story" at bounding box center [417, 312] width 203 height 31
drag, startPoint x: 513, startPoint y: 343, endPoint x: 302, endPoint y: 347, distance: 211.2
click at [302, 347] on div "Global (All Pages) ... / Zoom | Thank You" at bounding box center [427, 407] width 256 height 460
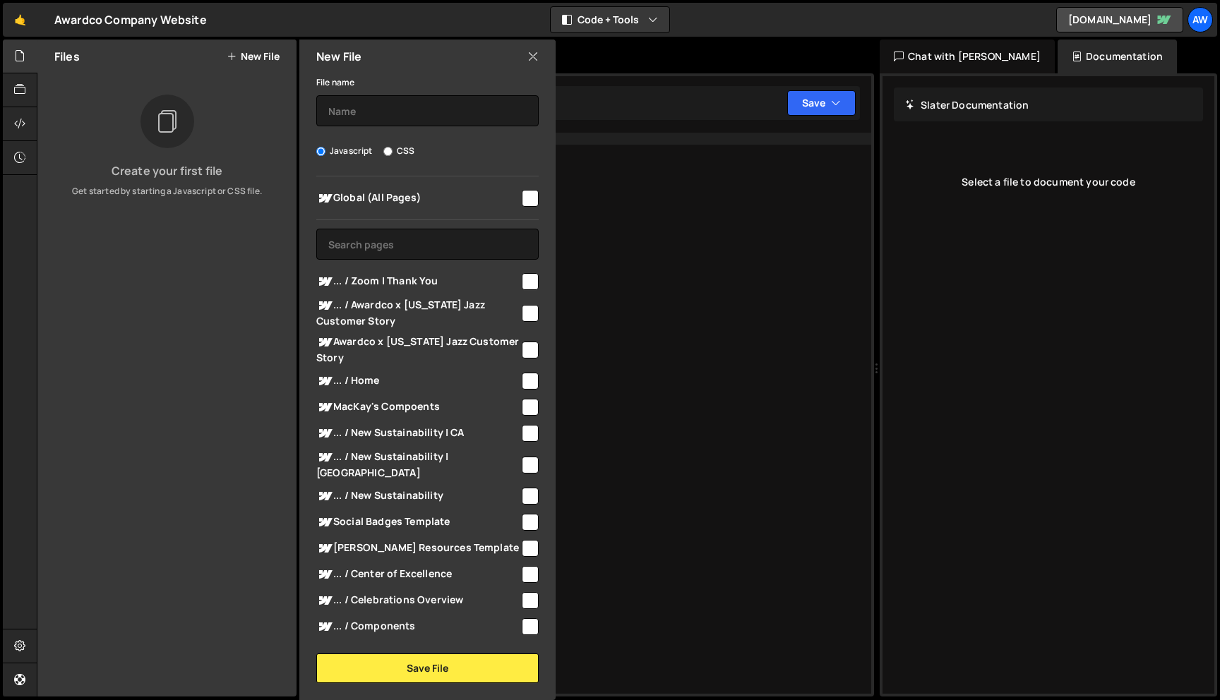
drag, startPoint x: 354, startPoint y: 321, endPoint x: 353, endPoint y: 306, distance: 15.6
click at [353, 306] on span "... / Awardco x [US_STATE] Jazz Customer Story" at bounding box center [417, 312] width 203 height 31
click at [525, 314] on input "checkbox" at bounding box center [530, 313] width 17 height 17
checkbox input "false"
drag, startPoint x: 532, startPoint y: 57, endPoint x: 708, endPoint y: 49, distance: 176.0
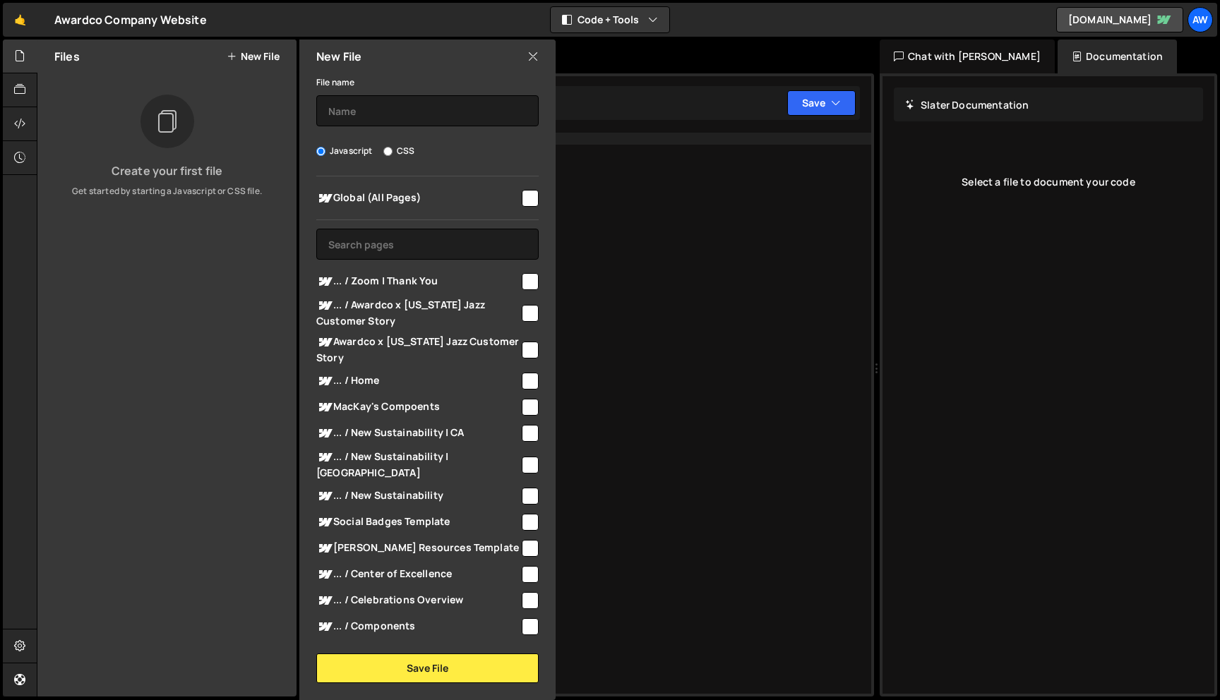
click at [549, 57] on div "New File" at bounding box center [427, 57] width 256 height 34
click at [1203, 18] on div "Aw" at bounding box center [1200, 19] width 25 height 25
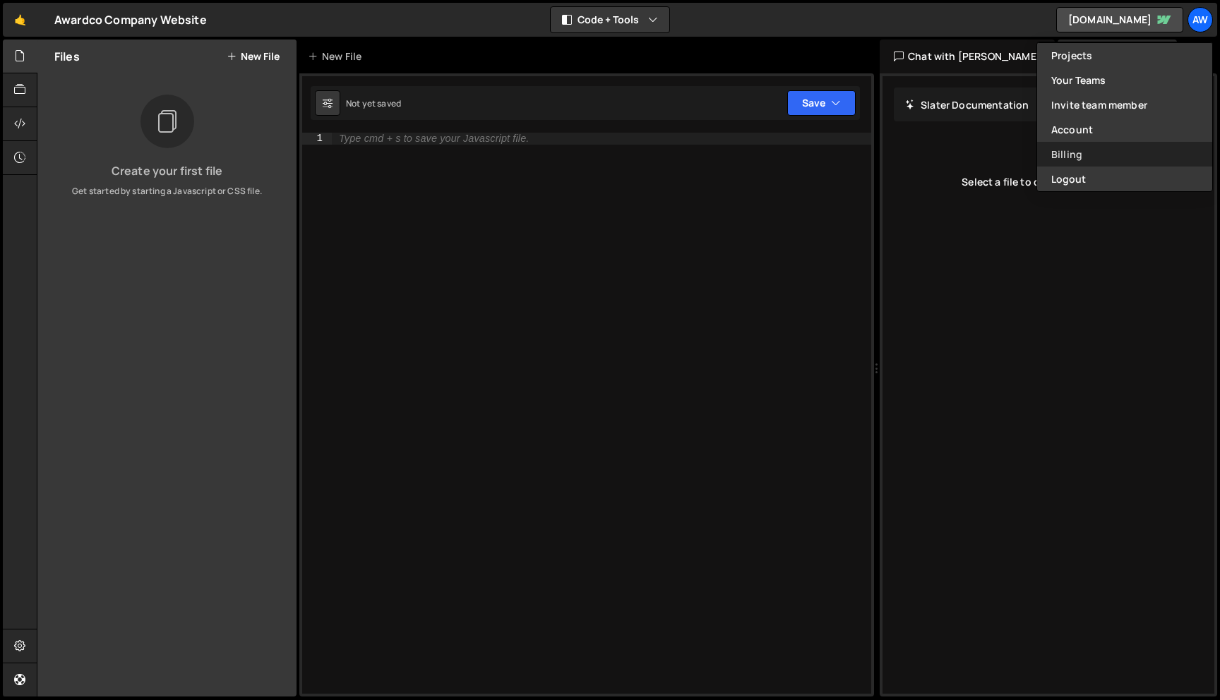
click at [1119, 153] on link "Billing" at bounding box center [1124, 154] width 175 height 25
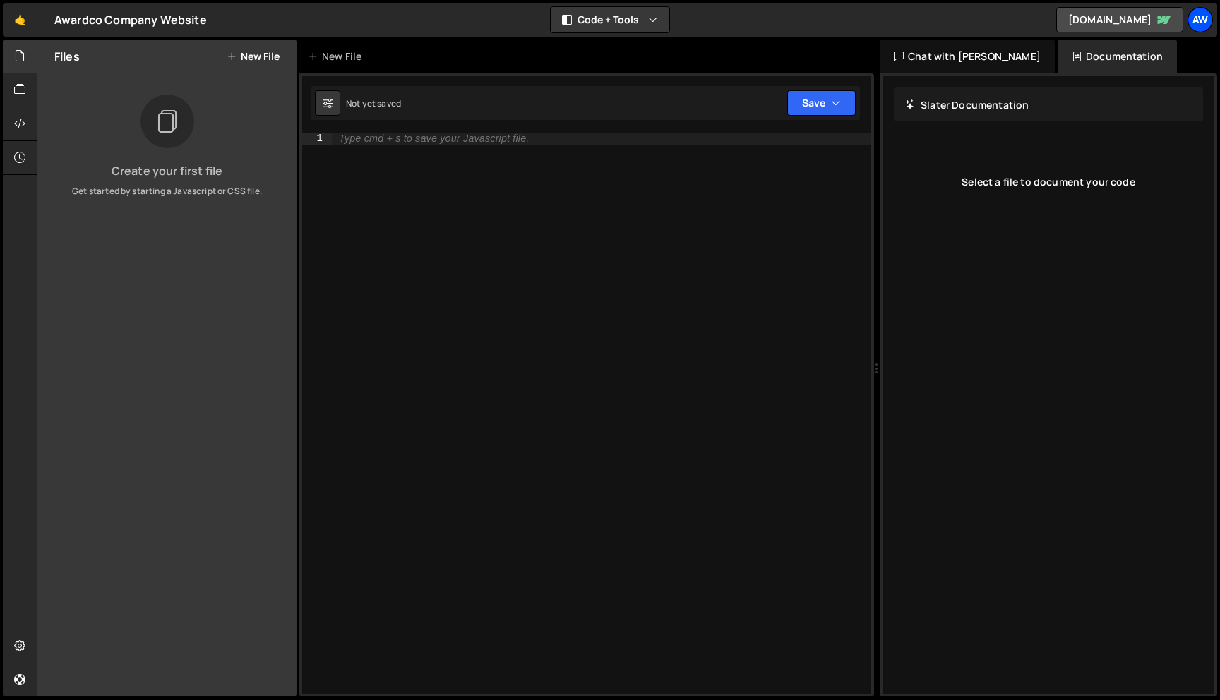
click at [1193, 24] on div "Aw" at bounding box center [1200, 19] width 25 height 25
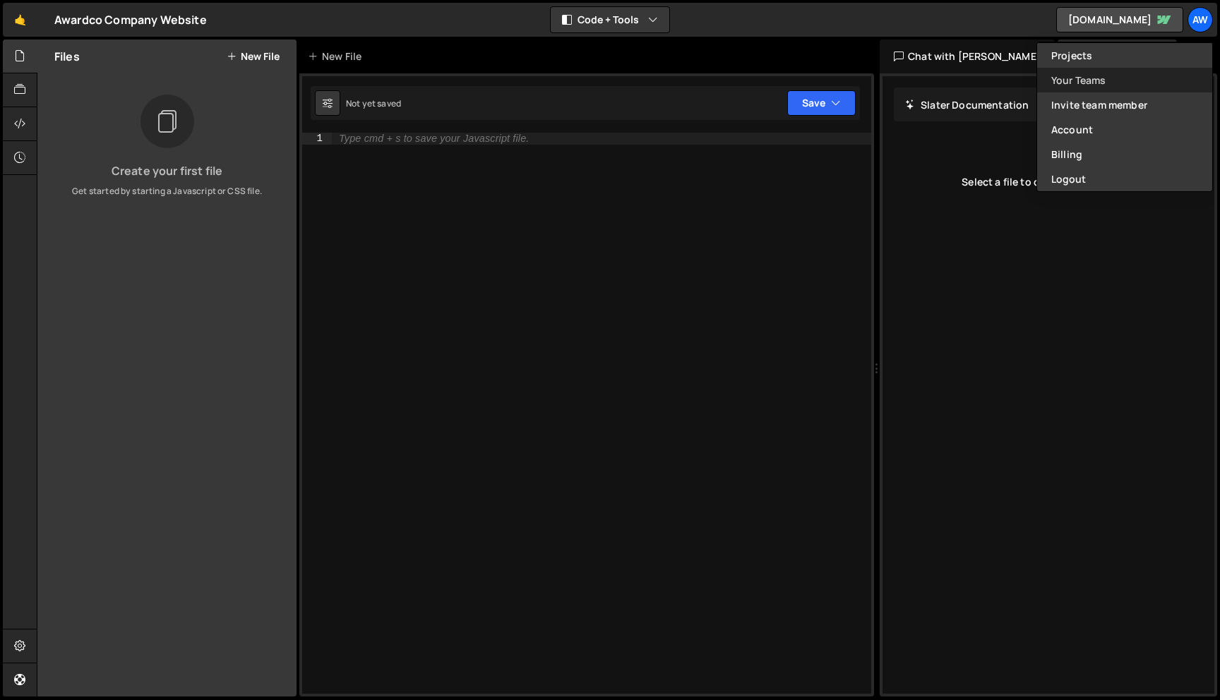
click at [1101, 82] on link "Your Teams" at bounding box center [1124, 80] width 175 height 25
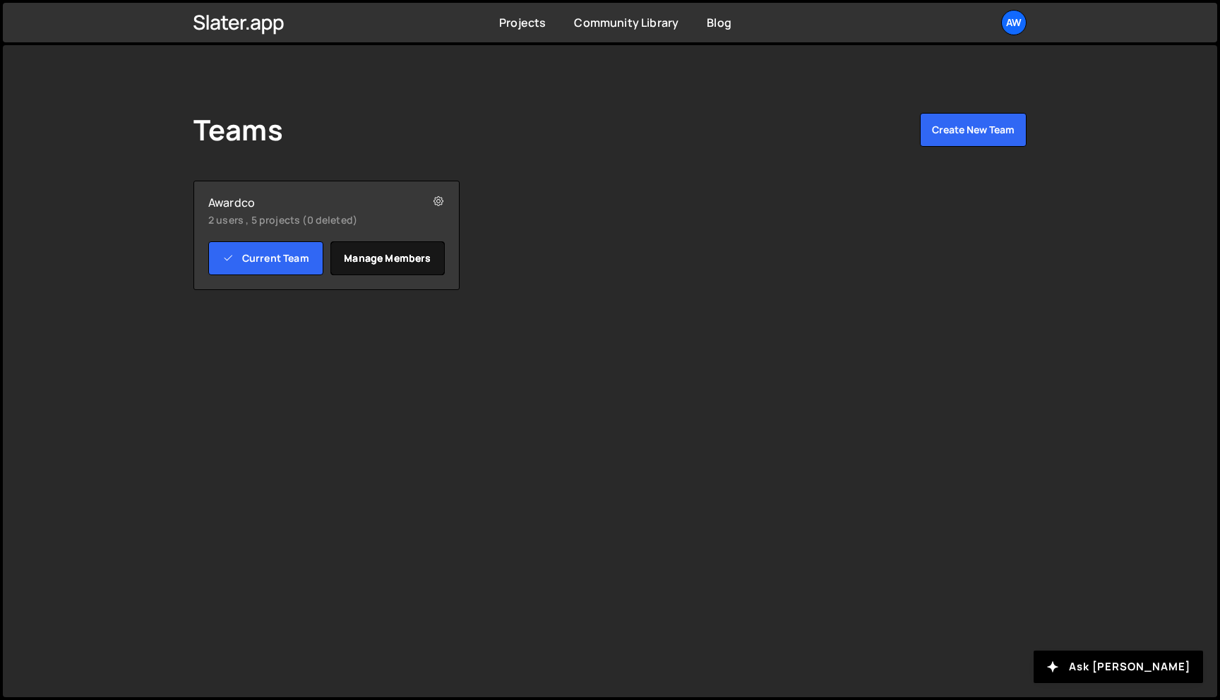
click at [374, 256] on link "Manage members" at bounding box center [387, 259] width 115 height 34
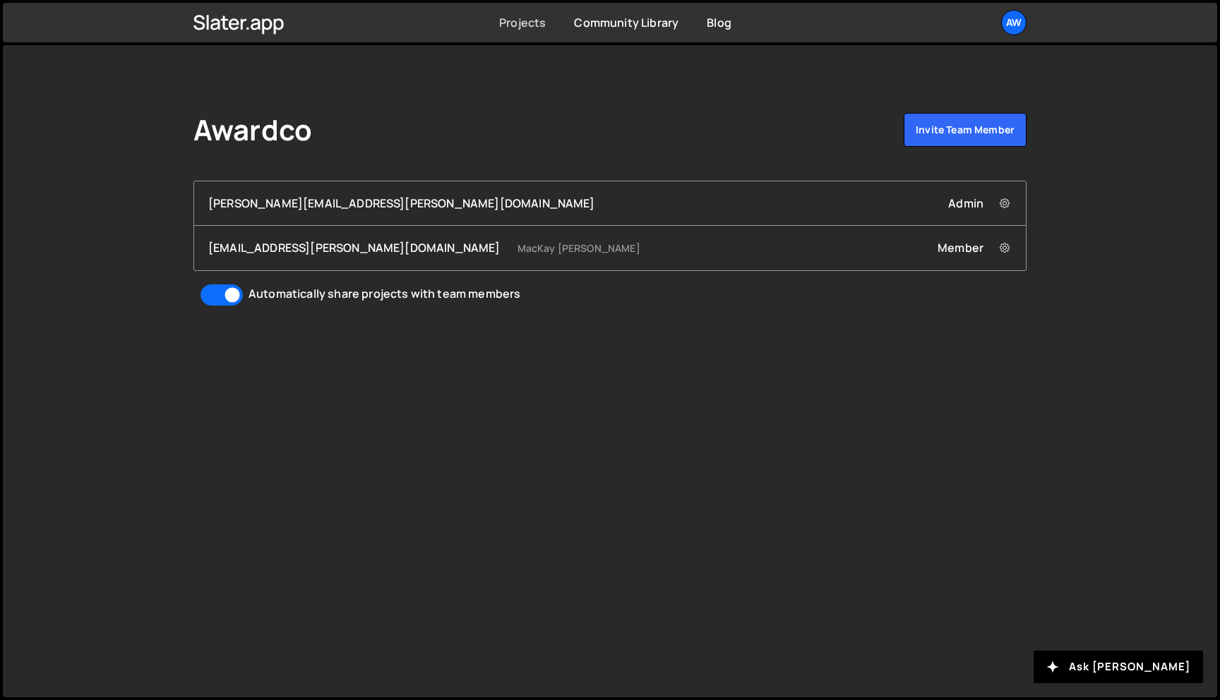
click at [517, 21] on link "Projects" at bounding box center [522, 23] width 47 height 16
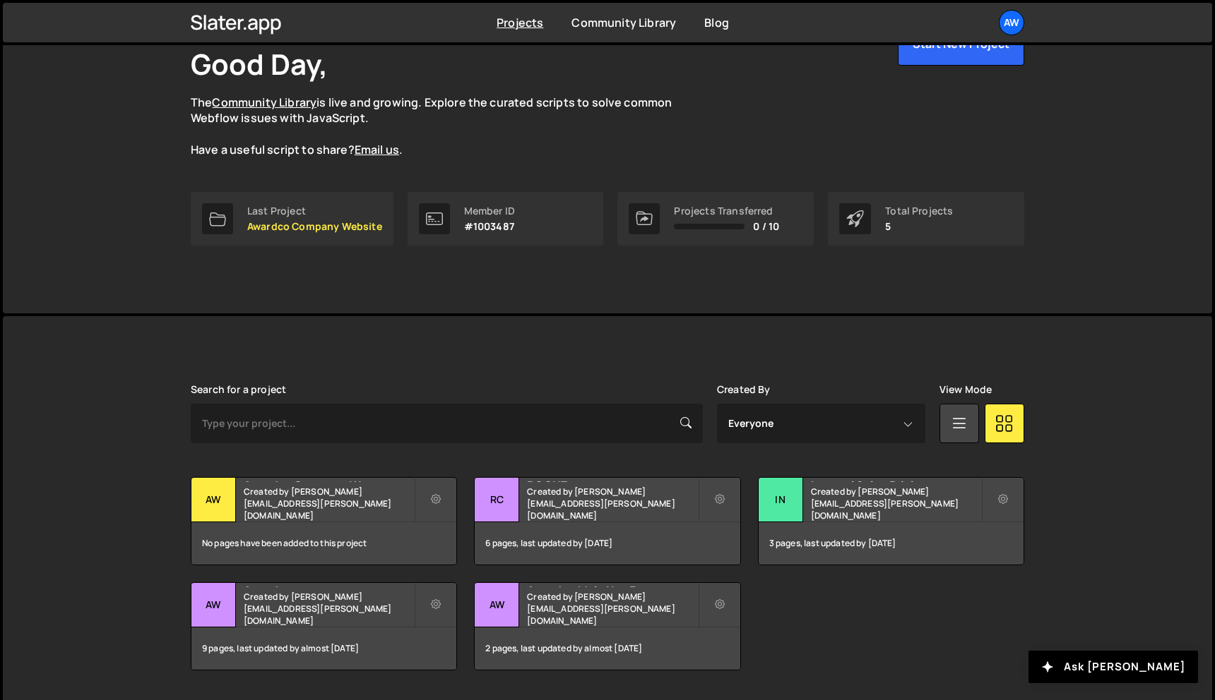
scroll to position [110, 0]
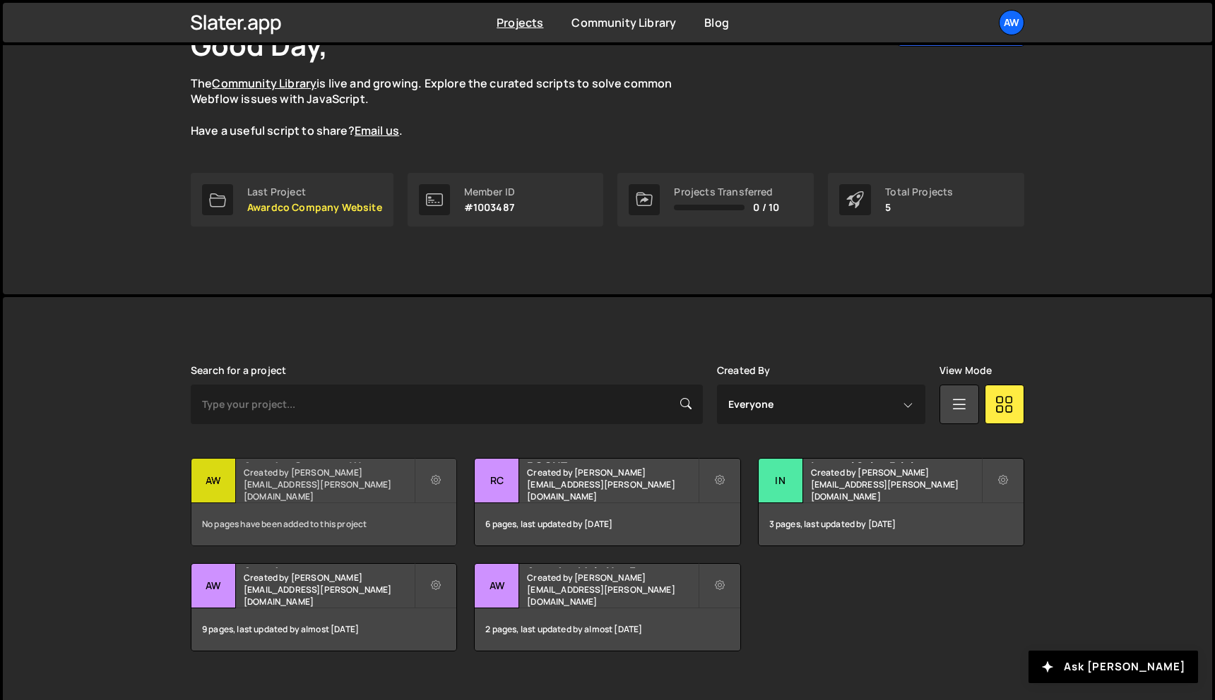
click at [246, 485] on small "Created by michael.lee@awardco.com" at bounding box center [329, 485] width 170 height 36
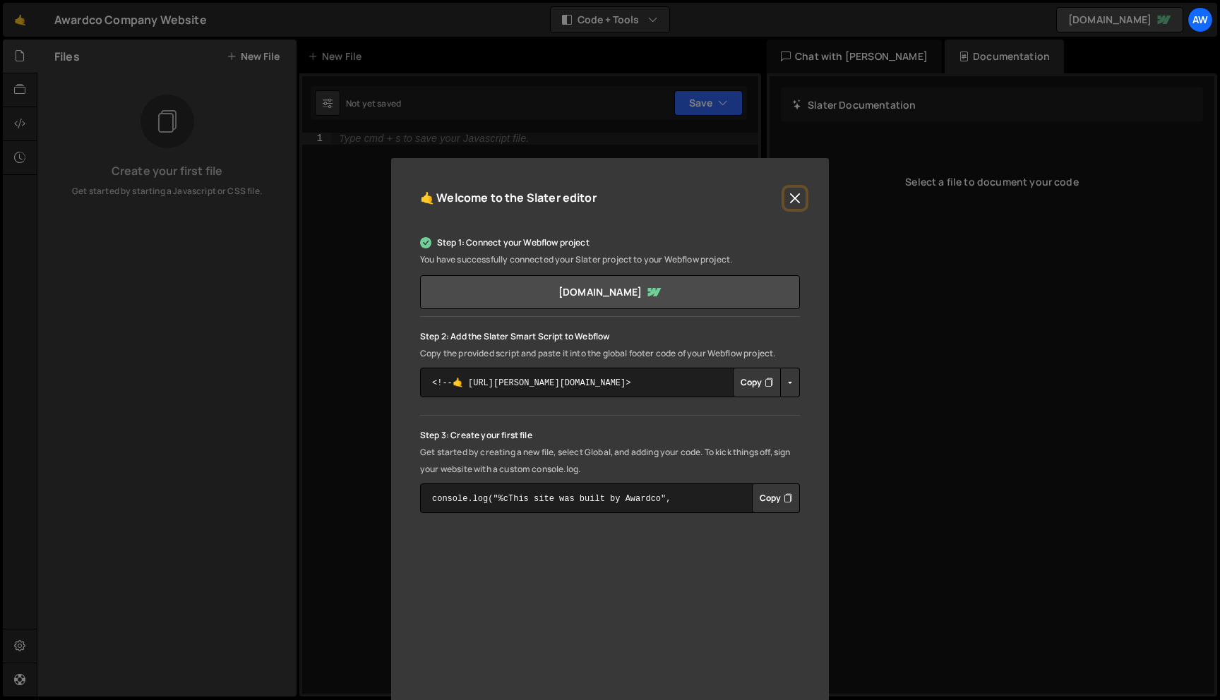
click at [790, 207] on button "Close" at bounding box center [795, 198] width 21 height 21
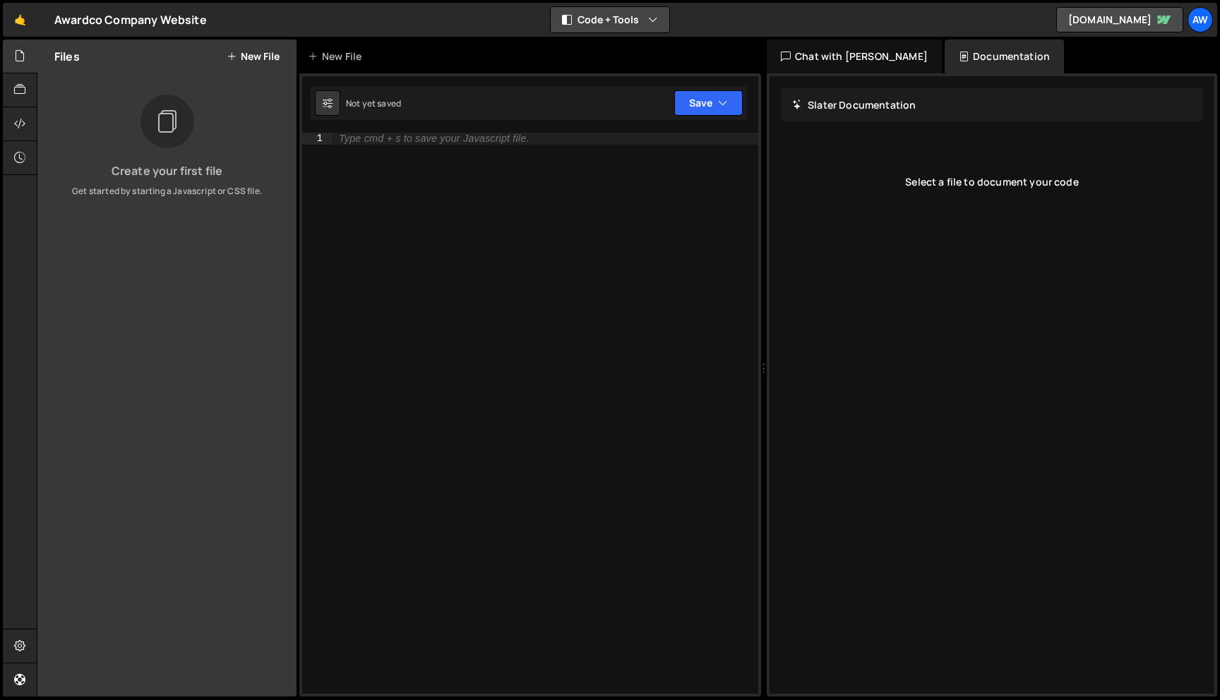
click at [651, 18] on icon "button" at bounding box center [653, 20] width 10 height 14
click at [818, 61] on div "Chat with Slater AI" at bounding box center [854, 57] width 175 height 34
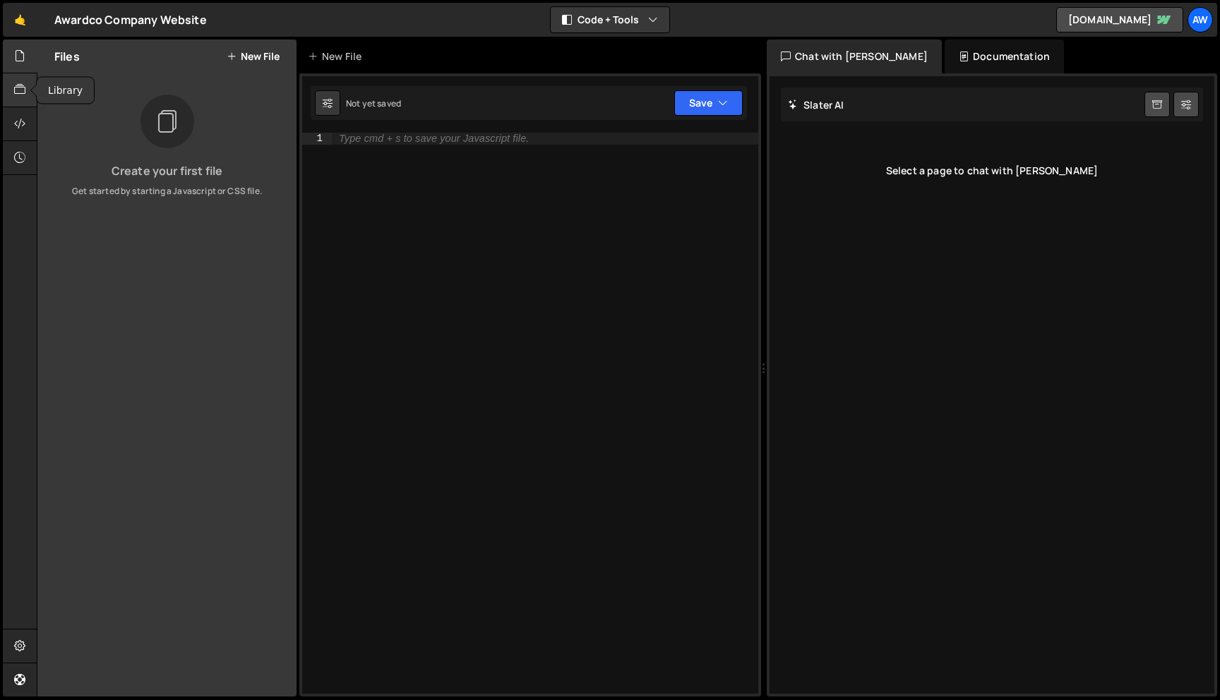
click at [26, 83] on div at bounding box center [20, 90] width 35 height 34
click at [249, 56] on button "New Resource" at bounding box center [238, 56] width 83 height 11
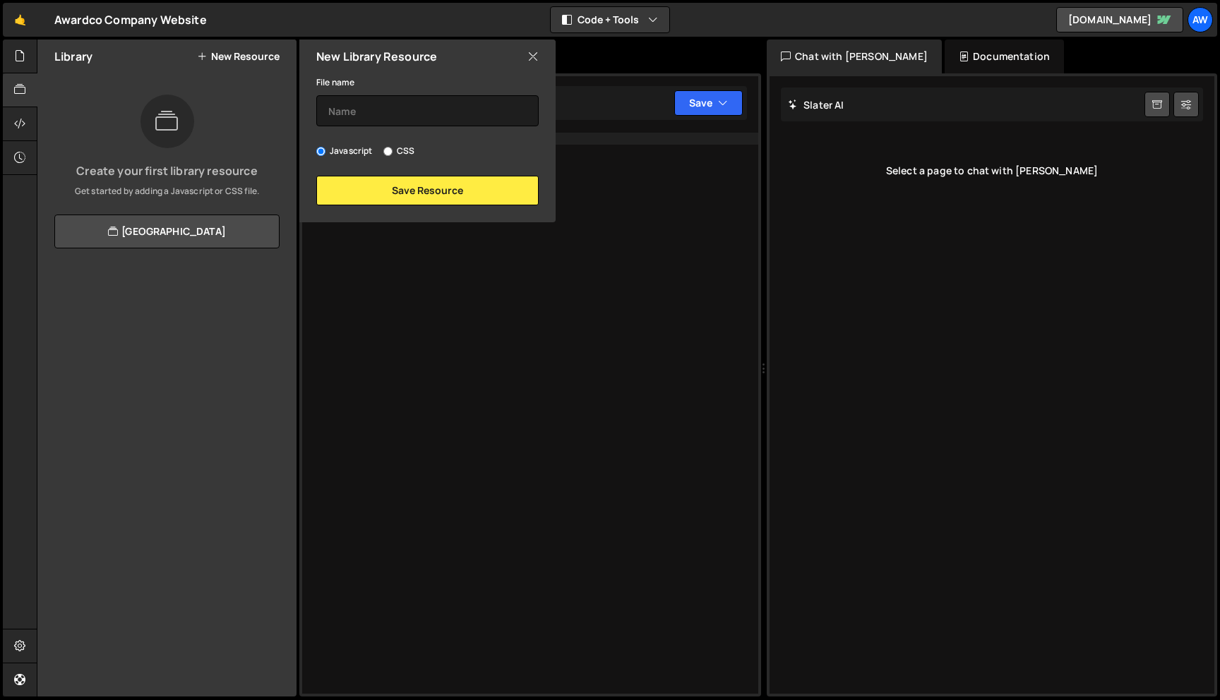
click at [534, 56] on icon at bounding box center [532, 57] width 11 height 16
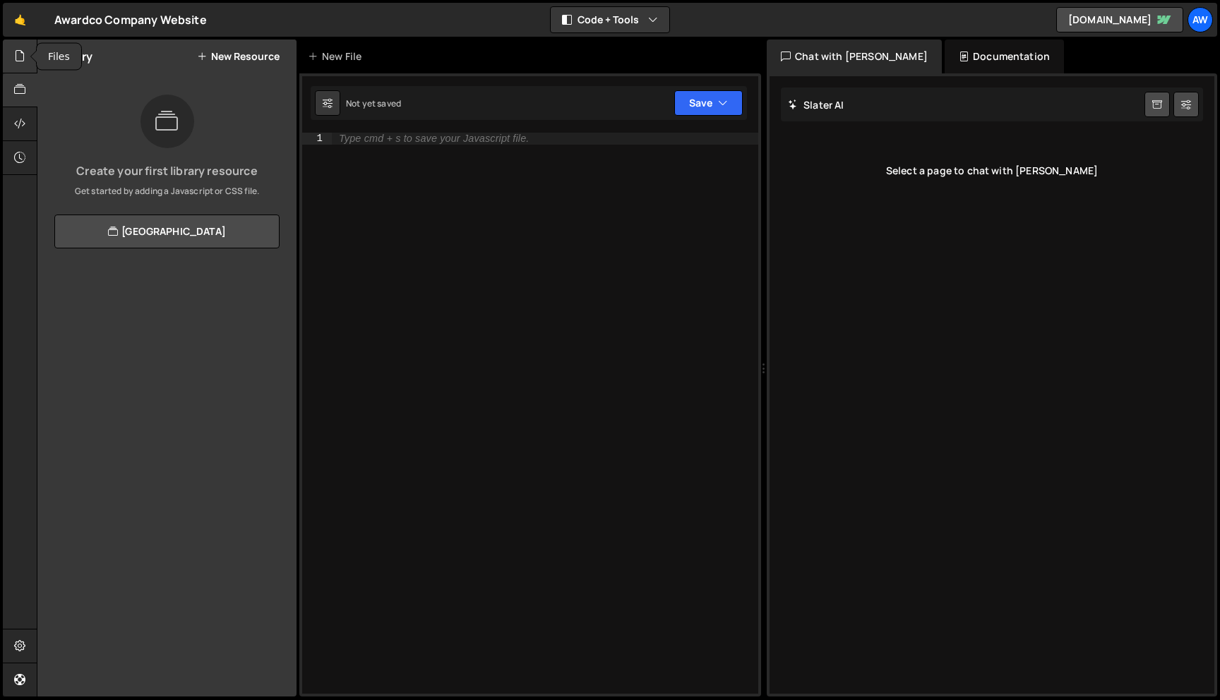
click at [16, 60] on icon at bounding box center [19, 56] width 11 height 16
click at [268, 61] on button "New File" at bounding box center [253, 56] width 53 height 11
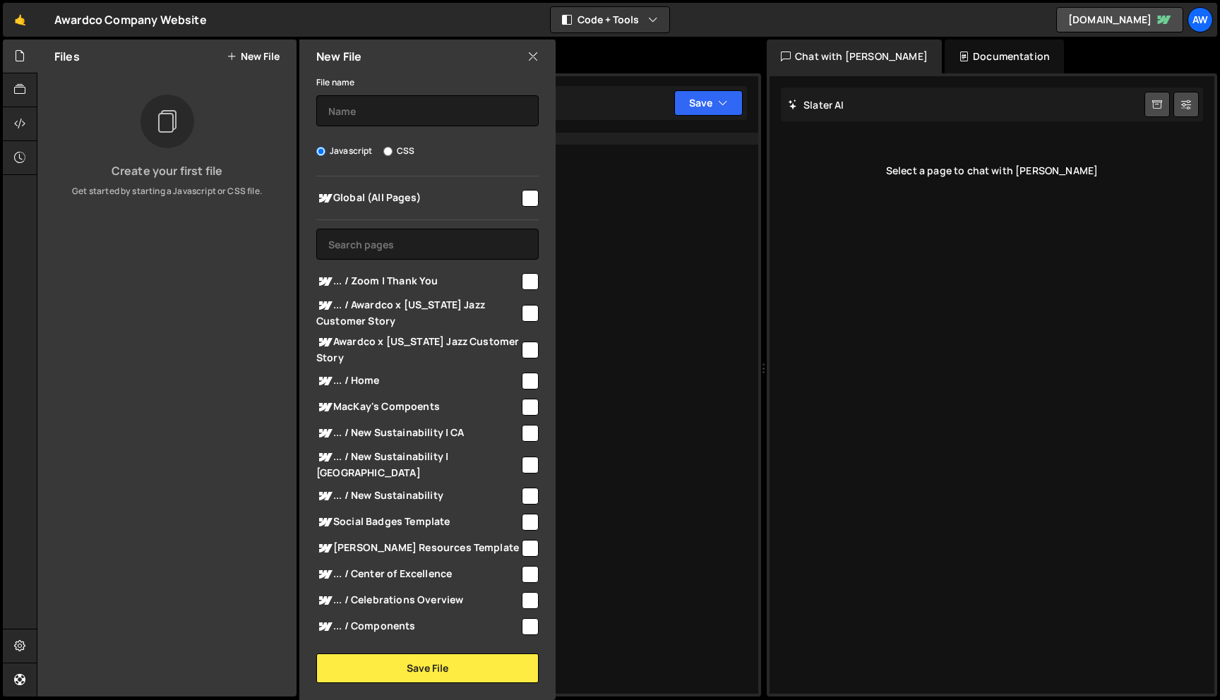
click at [535, 59] on icon at bounding box center [532, 57] width 11 height 16
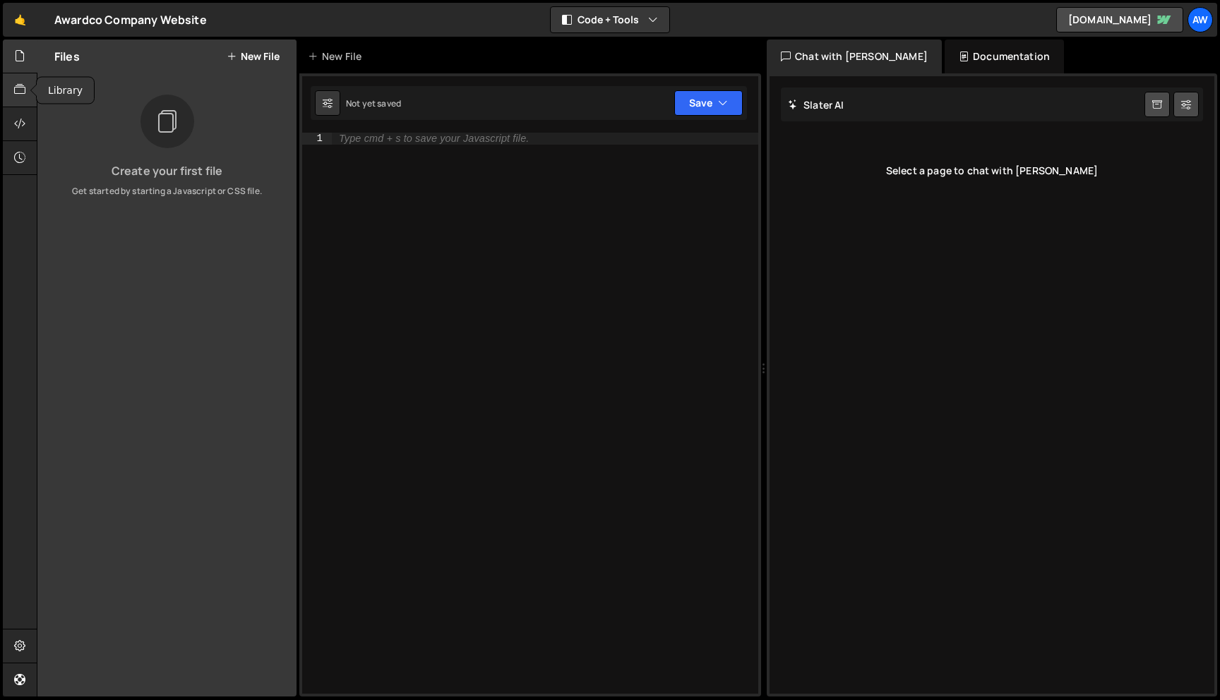
click at [26, 93] on div at bounding box center [20, 90] width 35 height 34
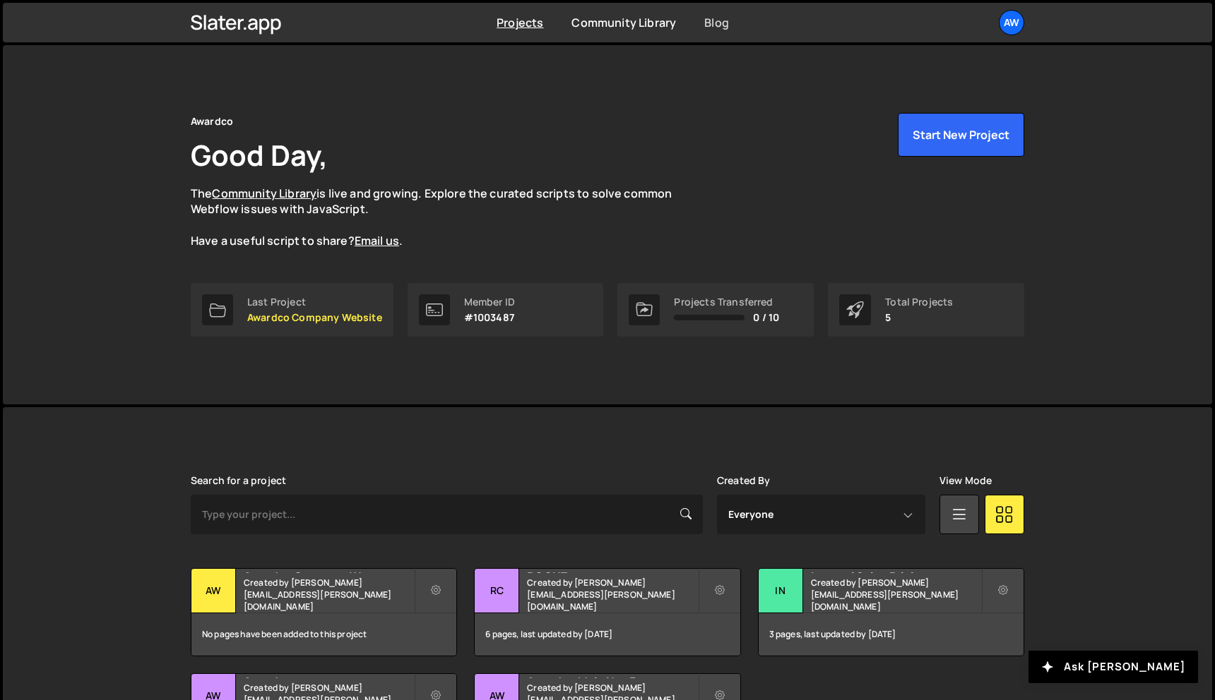
click at [718, 22] on link "Blog" at bounding box center [716, 23] width 25 height 16
